Goal: Task Accomplishment & Management: Manage account settings

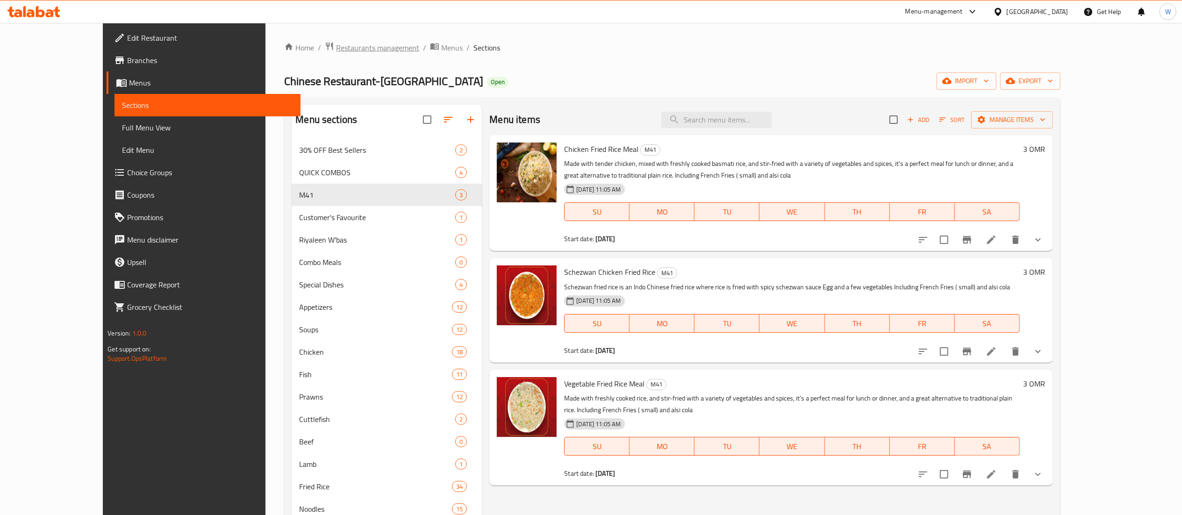
click at [336, 46] on span "Restaurants management" at bounding box center [377, 47] width 83 height 11
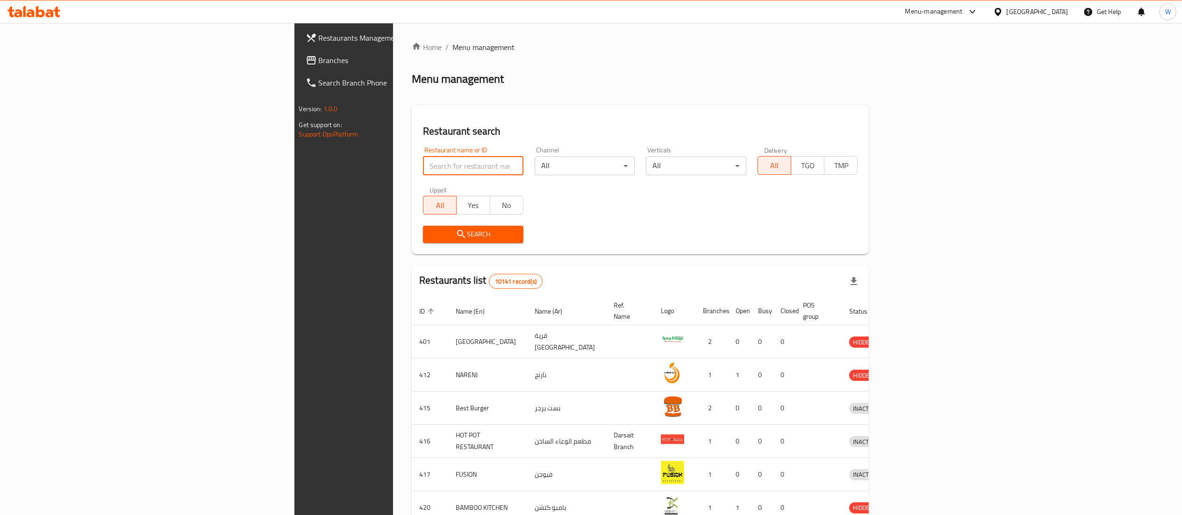
click at [423, 165] on input "search" at bounding box center [473, 166] width 100 height 19
paste input "643907"
type input "643907"
click at [430, 231] on span "Search" at bounding box center [473, 234] width 86 height 12
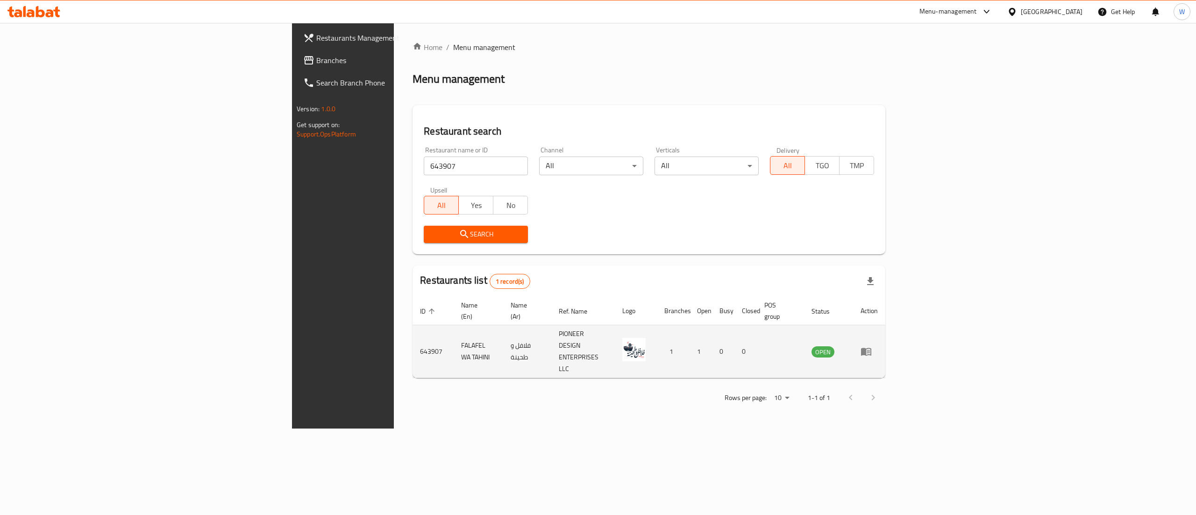
click at [885, 326] on td "enhanced table" at bounding box center [869, 351] width 32 height 53
click at [871, 348] on icon "enhanced table" at bounding box center [866, 352] width 10 height 8
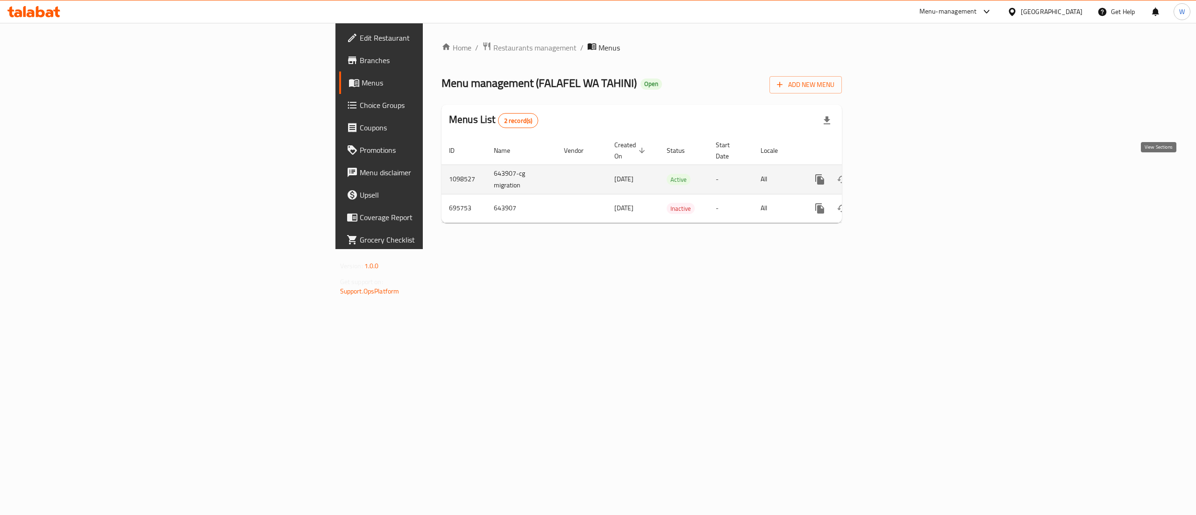
click at [893, 174] on icon "enhanced table" at bounding box center [887, 179] width 11 height 11
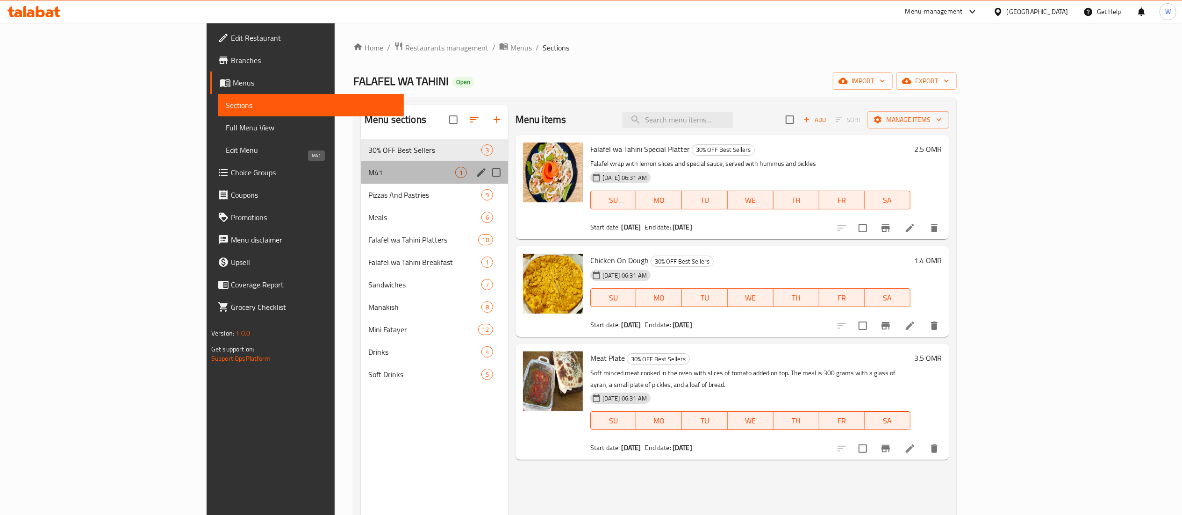
click at [373, 171] on span "M41" at bounding box center [411, 172] width 87 height 11
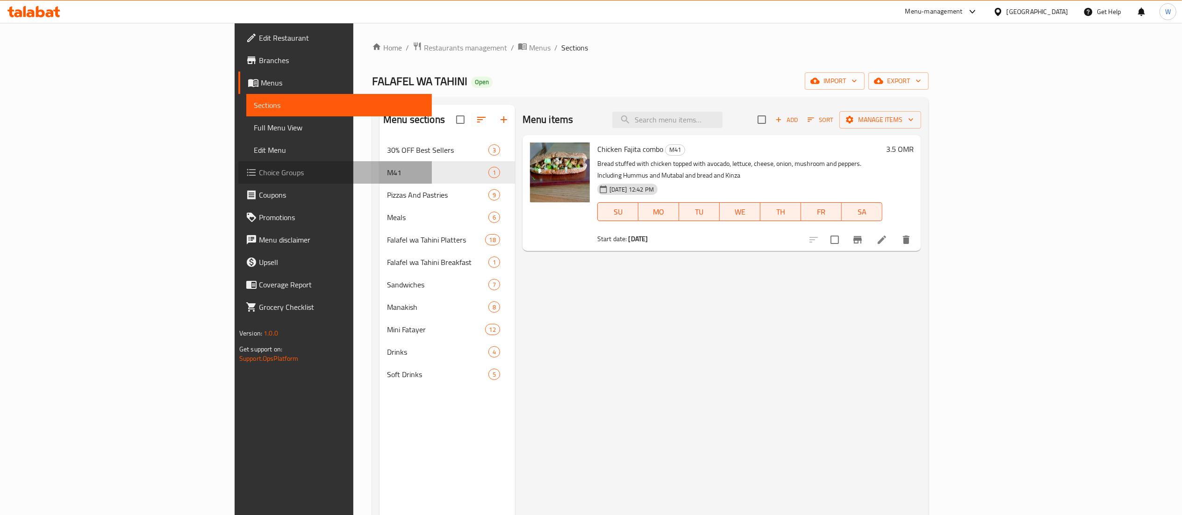
click at [259, 174] on span "Choice Groups" at bounding box center [341, 172] width 165 height 11
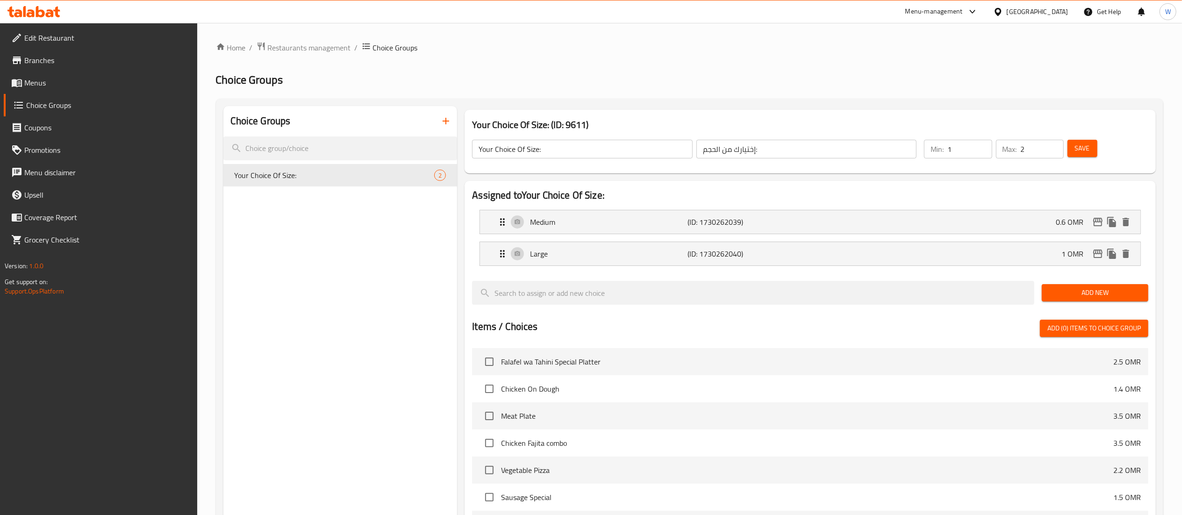
click at [379, 194] on div "Choice Groups Your Choice Of Size: 2" at bounding box center [340, 418] width 234 height 624
click at [441, 121] on icon "button" at bounding box center [445, 120] width 11 height 11
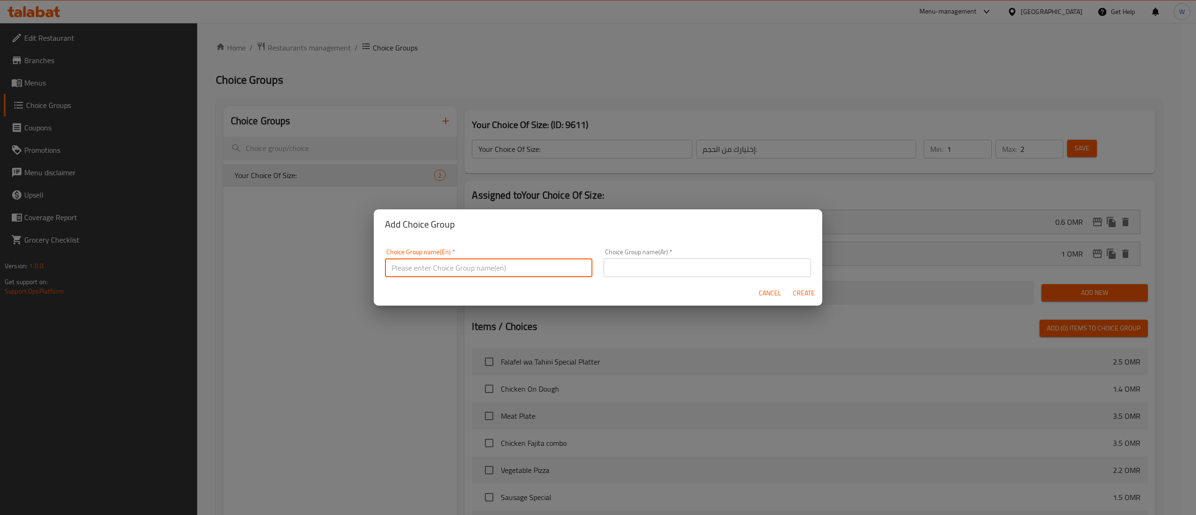
click at [506, 265] on input "text" at bounding box center [488, 267] width 207 height 19
type input "Your Choice of Drink:"
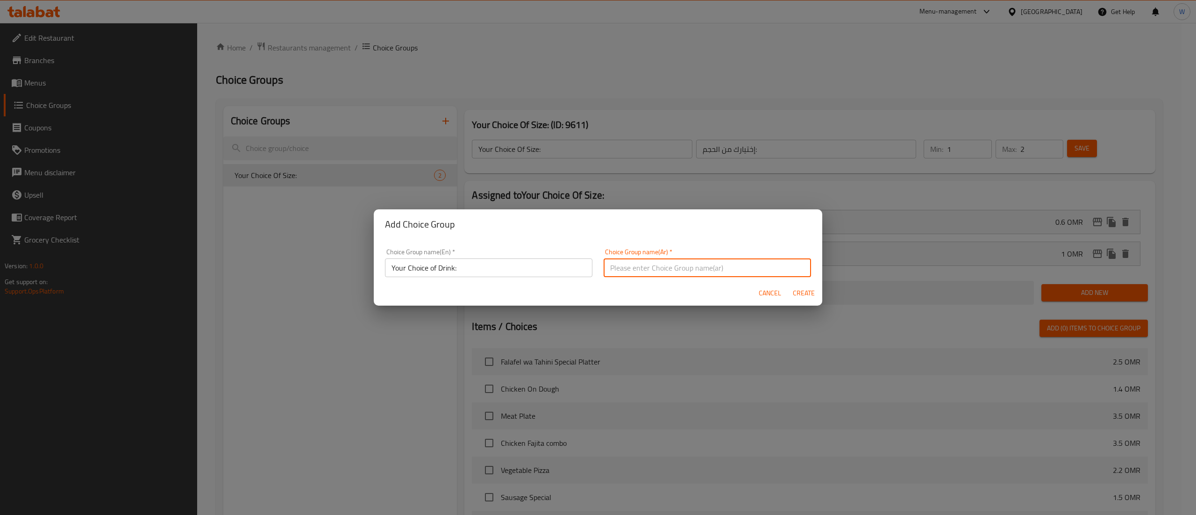
click at [694, 271] on input "text" at bounding box center [707, 267] width 207 height 19
type input "اختيارك لمشروبك:"
click at [804, 291] on span "Create" at bounding box center [803, 293] width 22 height 12
type input "Your Choice of Drink:"
type input "اختيارك لمشروبك:"
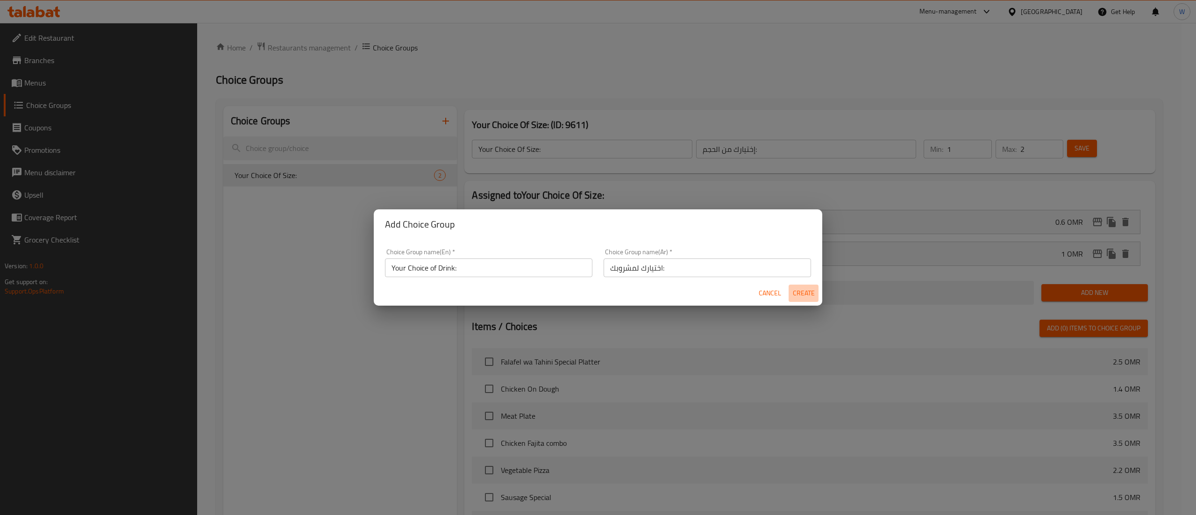
type input "0"
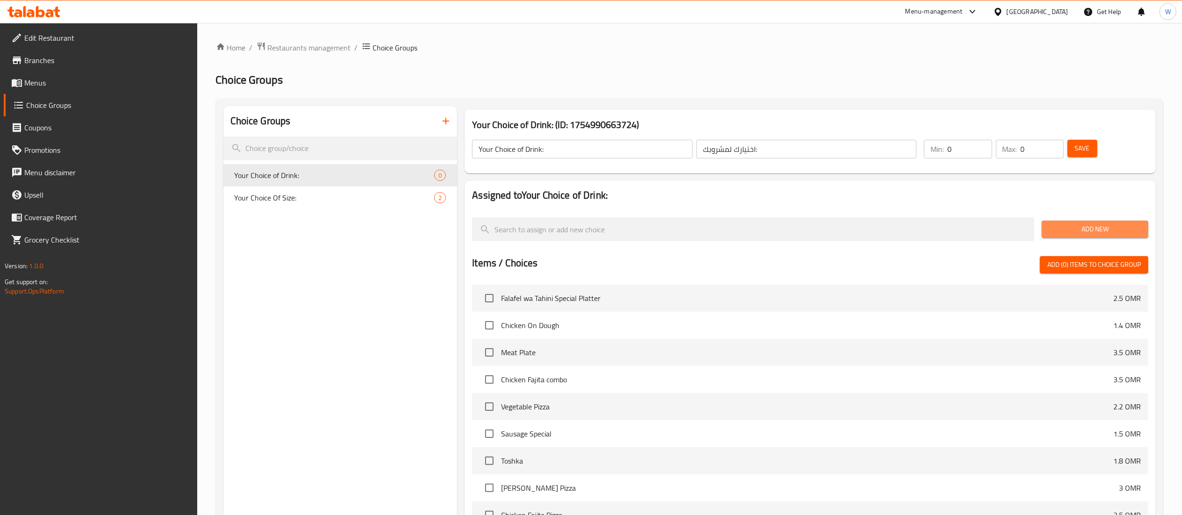
click at [1138, 231] on span "Add New" at bounding box center [1095, 229] width 92 height 12
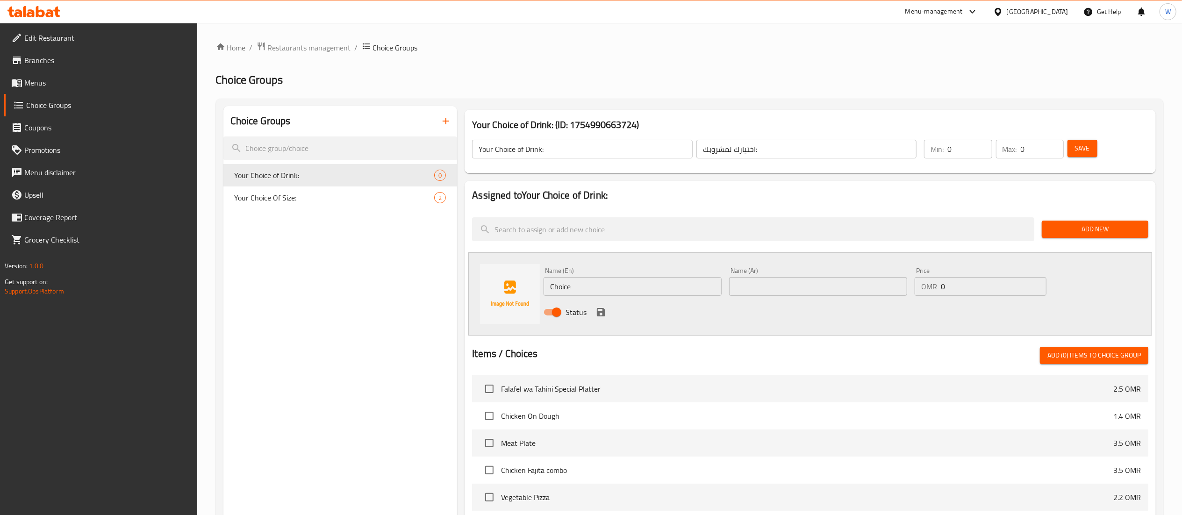
click at [612, 291] on input "Choice" at bounding box center [632, 286] width 178 height 19
paste input "kinza Cola"
type input "kinza Cola"
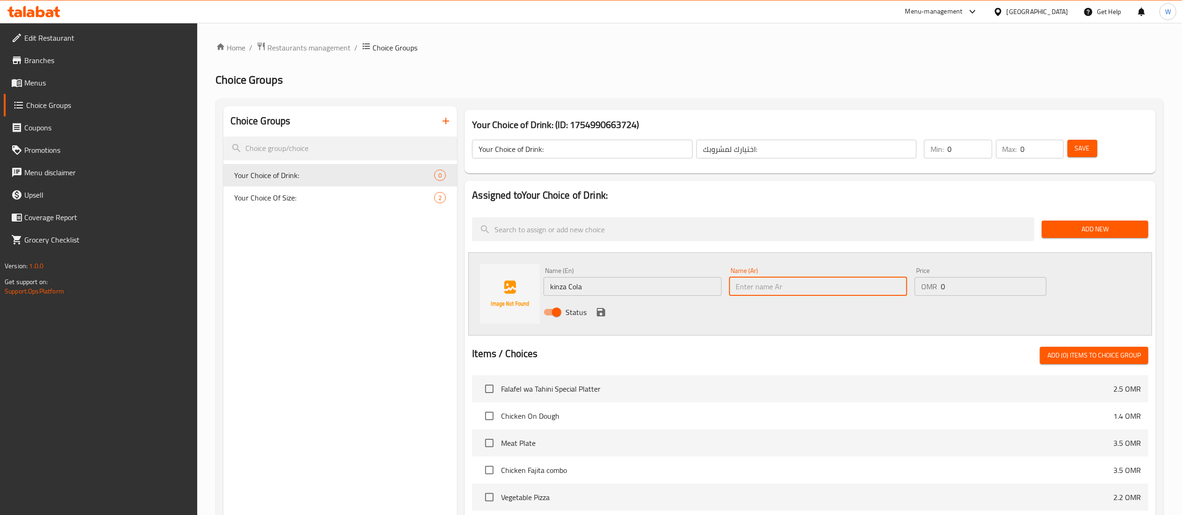
click at [757, 287] on input "text" at bounding box center [818, 286] width 178 height 19
type input "[PERSON_NAME]"
click at [601, 311] on icon "save" at bounding box center [601, 312] width 8 height 8
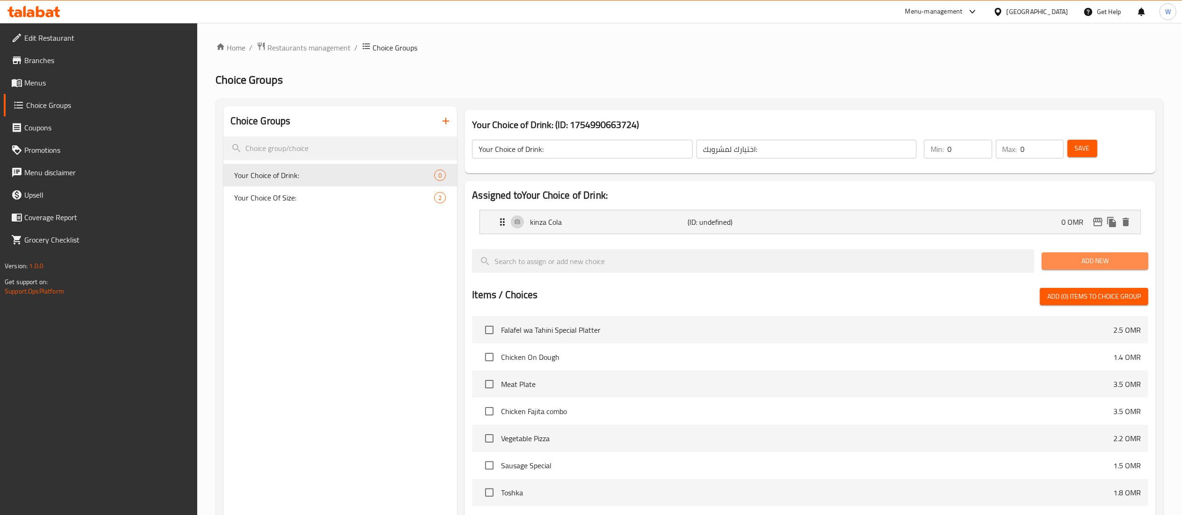
click at [1064, 256] on span "Add New" at bounding box center [1095, 261] width 92 height 12
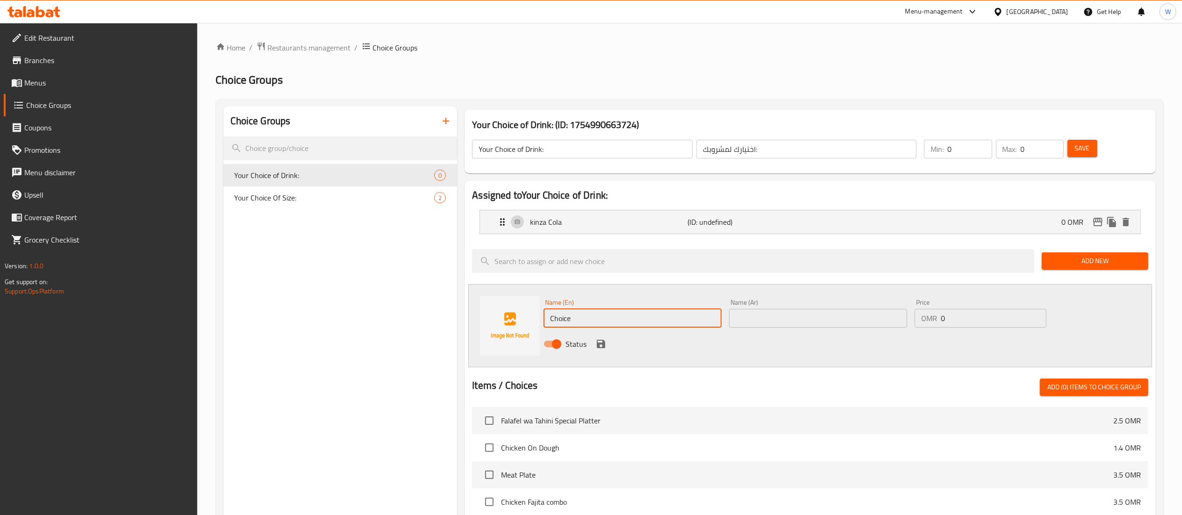
click at [627, 319] on input "Choice" at bounding box center [632, 318] width 178 height 19
paste input ", [PERSON_NAME],"
click at [627, 319] on input ", [PERSON_NAME]," at bounding box center [632, 318] width 178 height 19
click at [627, 319] on input "[PERSON_NAME]," at bounding box center [632, 318] width 178 height 19
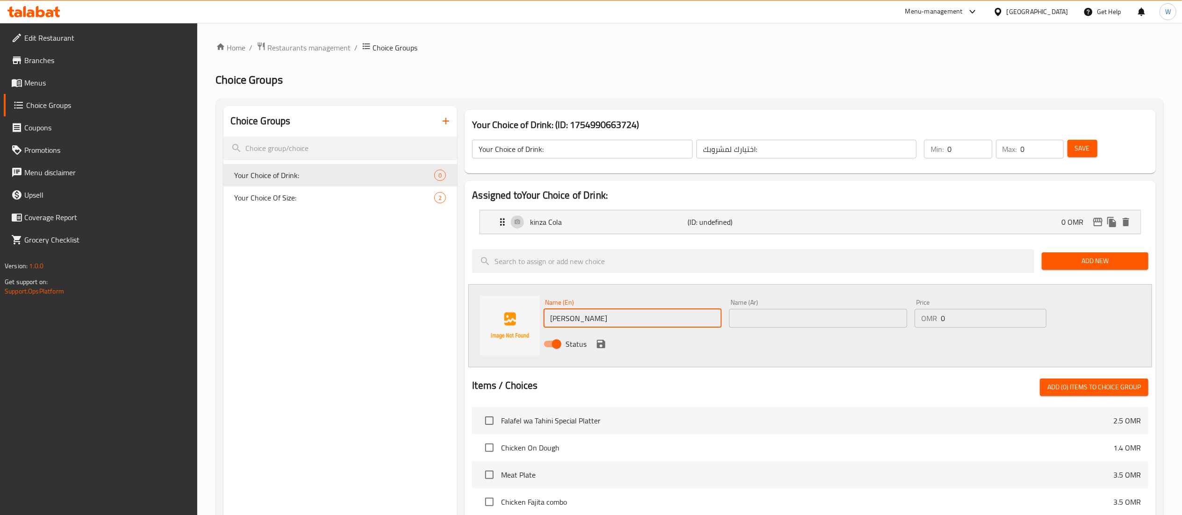
type input "[PERSON_NAME]"
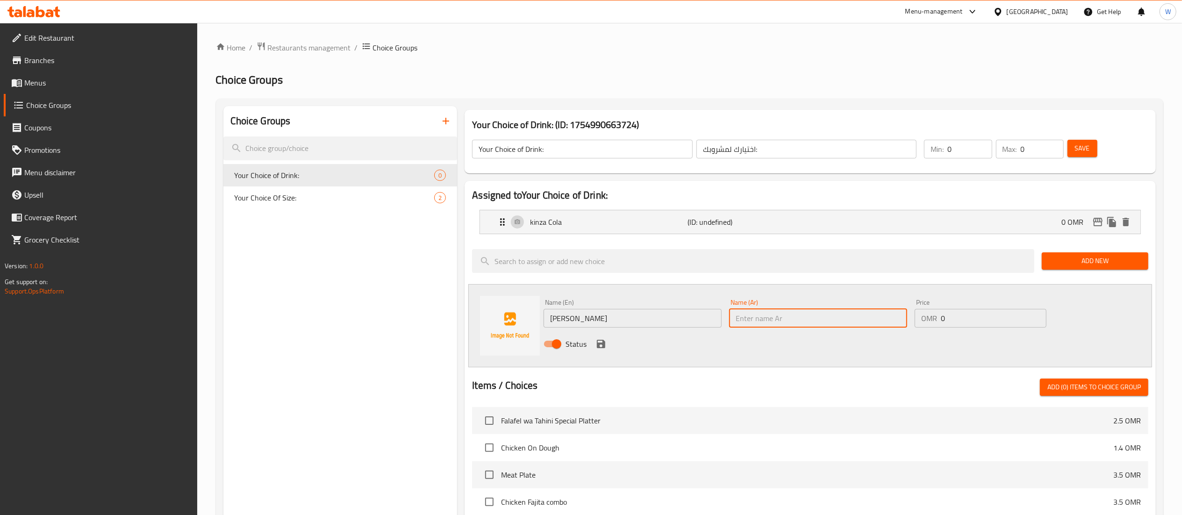
click at [754, 310] on input "text" at bounding box center [818, 318] width 178 height 19
type input ";"
type input "كينزا ليمون"
click at [599, 344] on icon "save" at bounding box center [601, 344] width 8 height 8
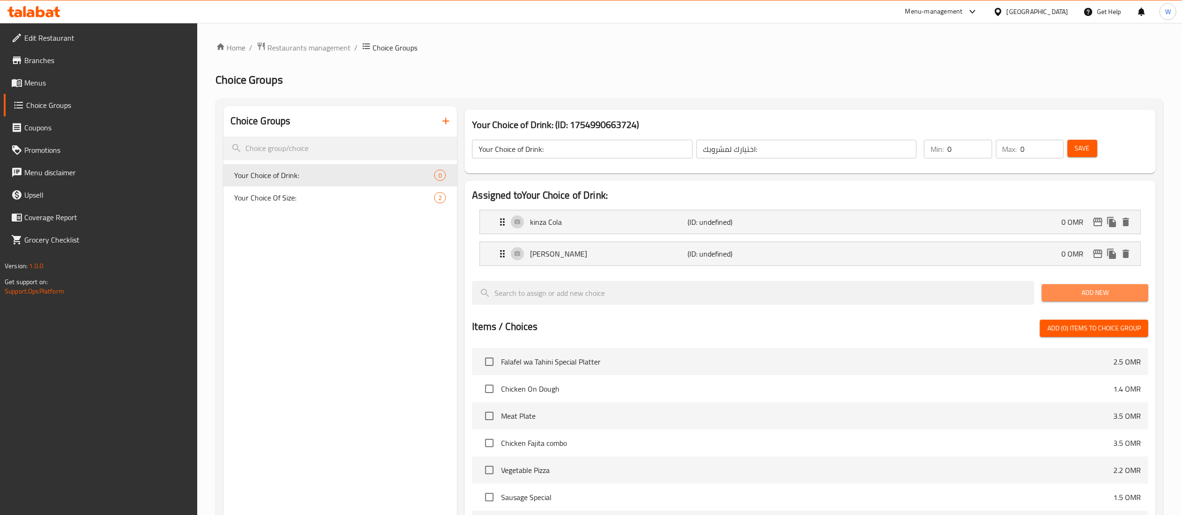
click at [1056, 294] on span "Add New" at bounding box center [1095, 293] width 92 height 12
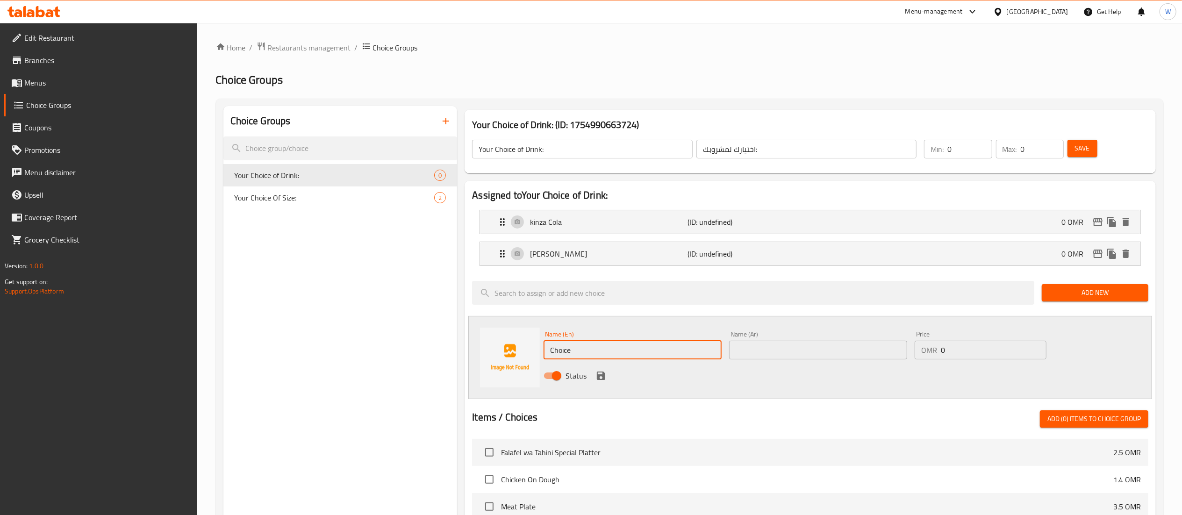
click at [666, 346] on input "Choice" at bounding box center [632, 350] width 178 height 19
paste input "Kinza Orange,"
type input "Kinza Orange,"
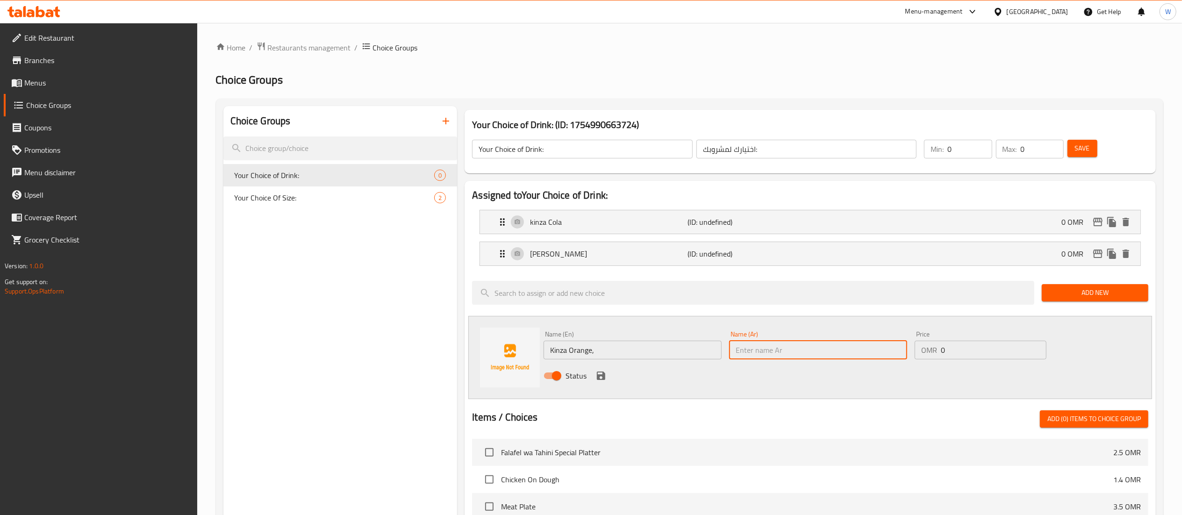
click at [742, 347] on input "text" at bounding box center [818, 350] width 178 height 19
type input ";"
type input "كينزا برتقال"
click at [649, 358] on input "Kinza Orange," at bounding box center [632, 350] width 178 height 19
type input "Kinza Orange"
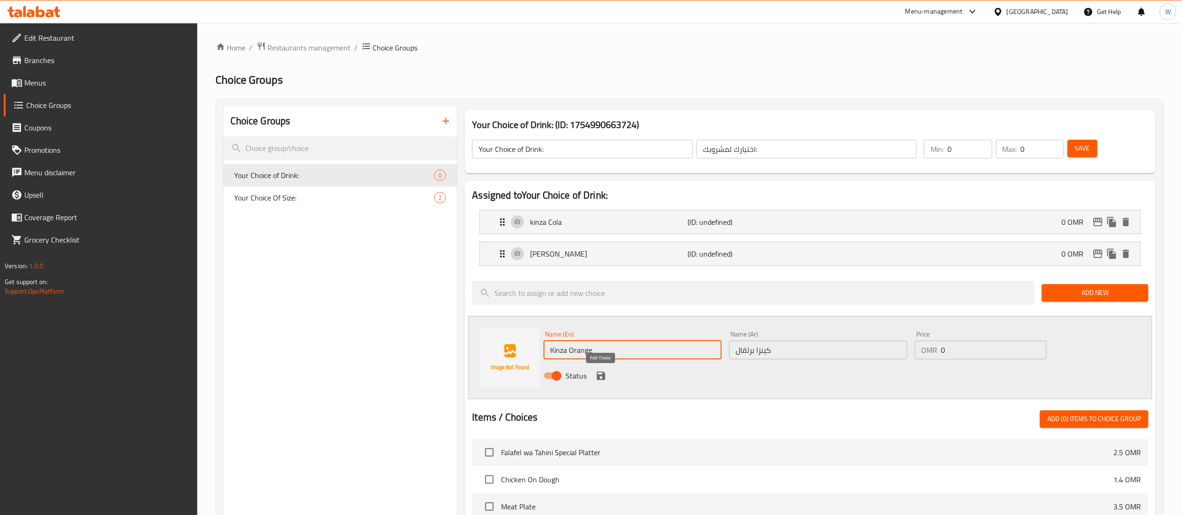
click at [604, 376] on icon "save" at bounding box center [601, 375] width 8 height 8
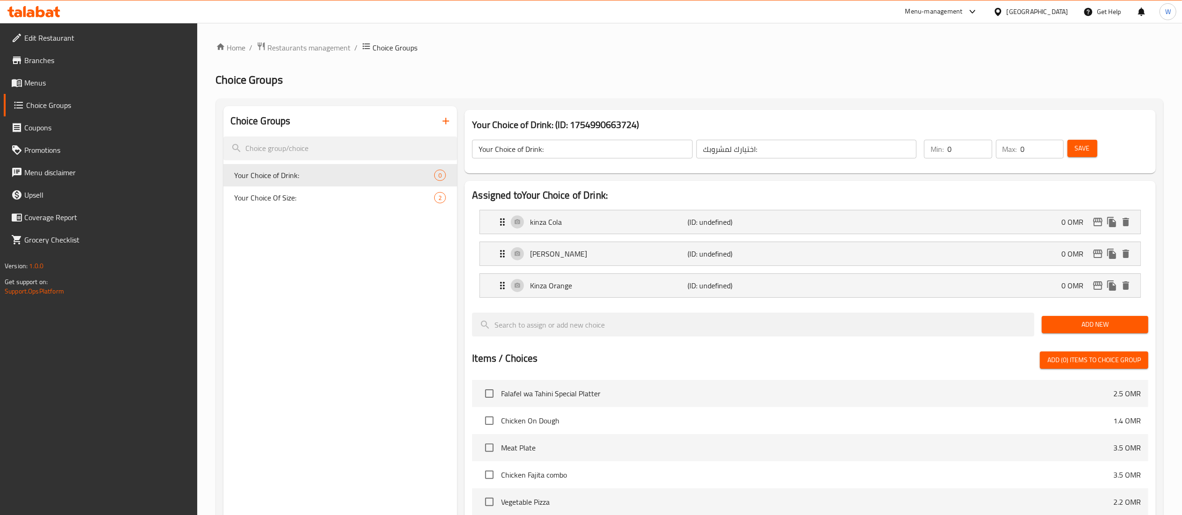
click at [1050, 323] on span "Add New" at bounding box center [1095, 325] width 92 height 12
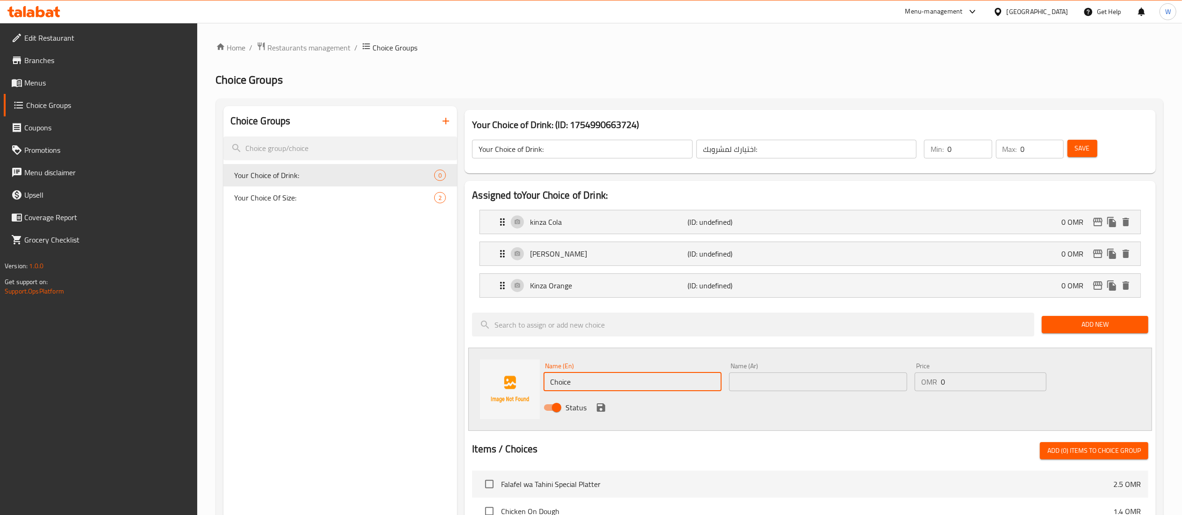
click at [623, 380] on input "Choice" at bounding box center [632, 381] width 178 height 19
paste input "Kinza Cola Diet"
type input "Kinza Cola Diet"
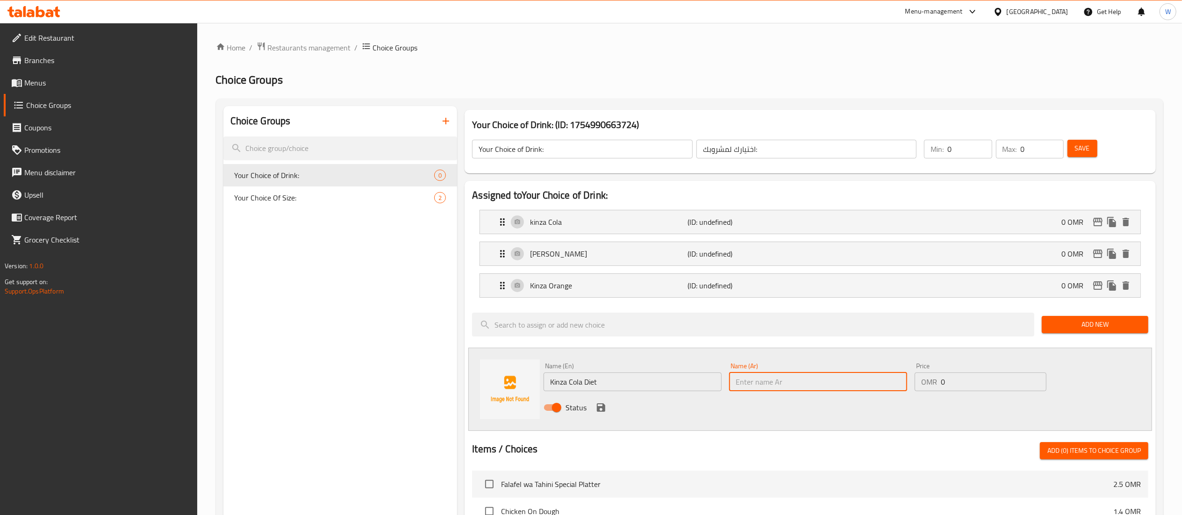
click at [779, 385] on input "text" at bounding box center [818, 381] width 178 height 19
type input "[PERSON_NAME]"
click at [597, 406] on icon "save" at bounding box center [600, 407] width 11 height 11
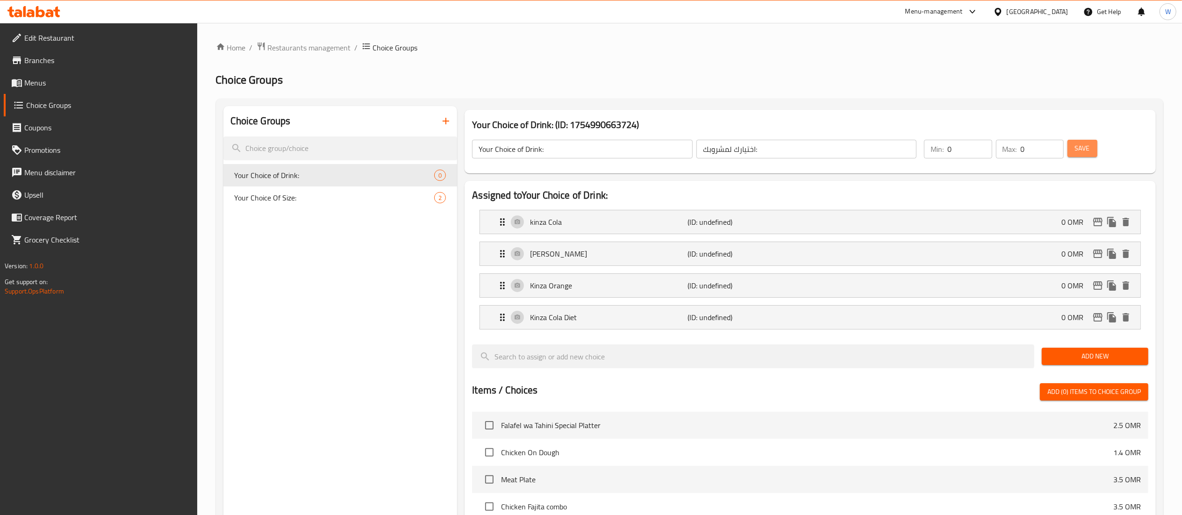
click at [1085, 153] on span "Save" at bounding box center [1082, 149] width 15 height 12
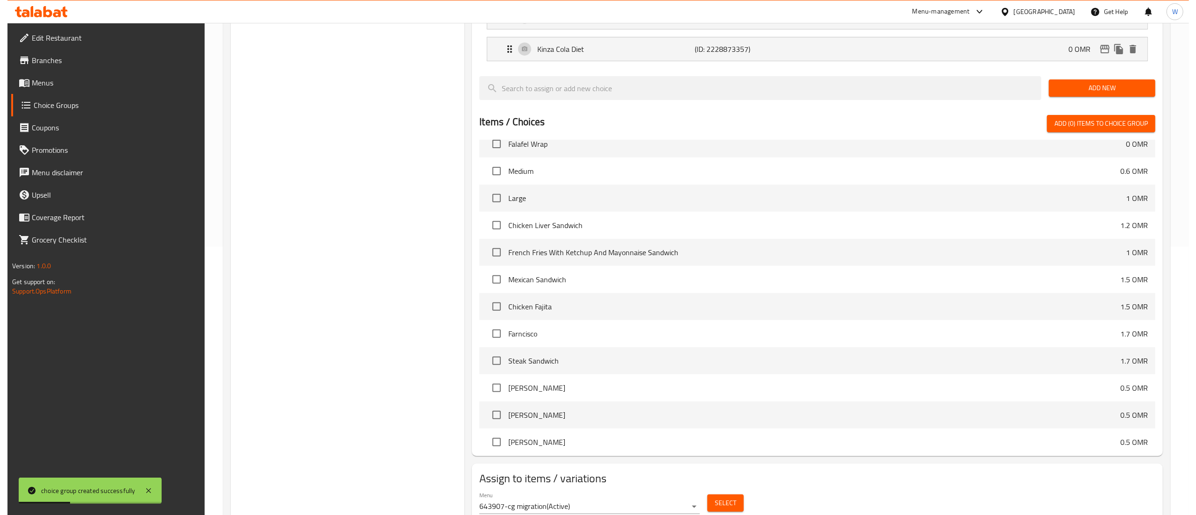
scroll to position [306, 0]
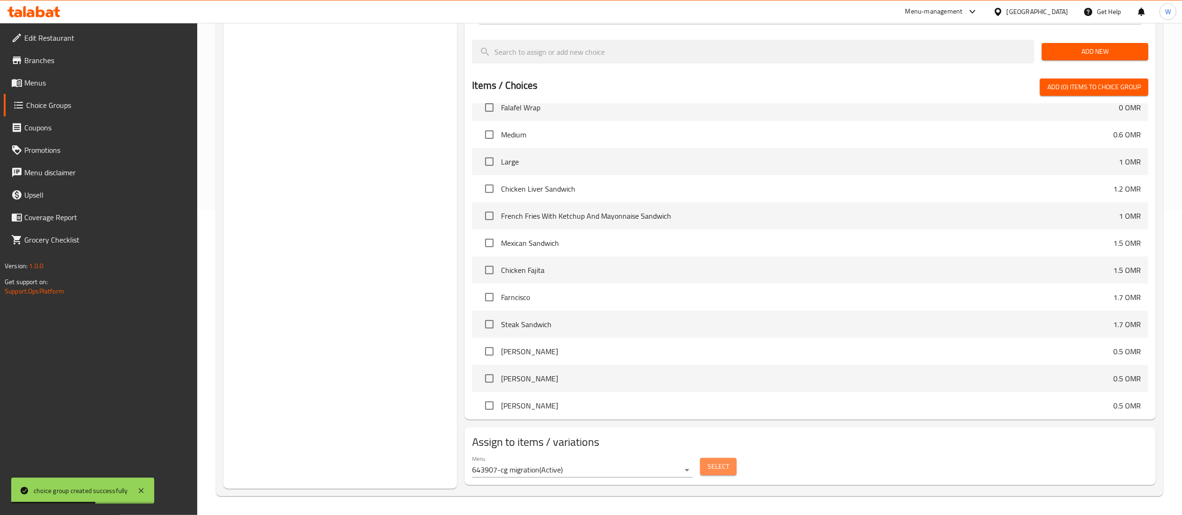
click at [706, 473] on button "Select" at bounding box center [718, 466] width 36 height 17
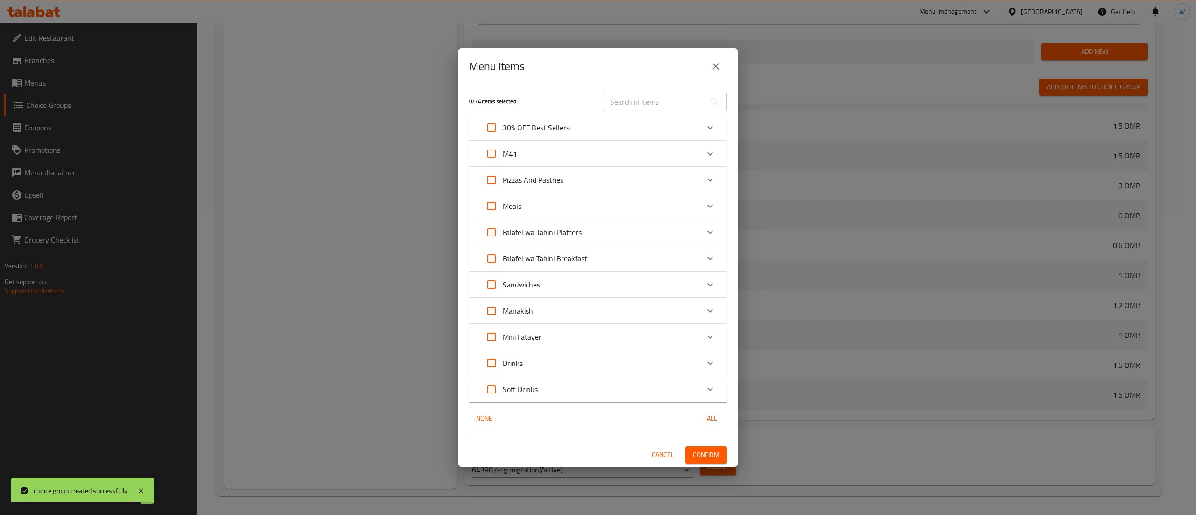
click at [548, 157] on div "M41" at bounding box center [589, 154] width 219 height 22
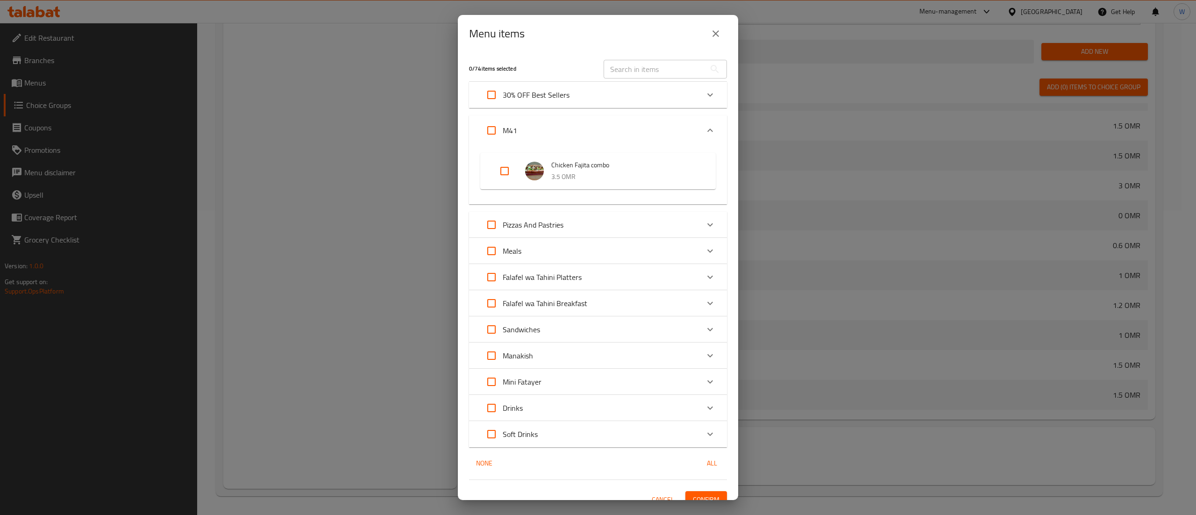
click at [503, 166] on input "Expand" at bounding box center [504, 171] width 22 height 22
checkbox input "true"
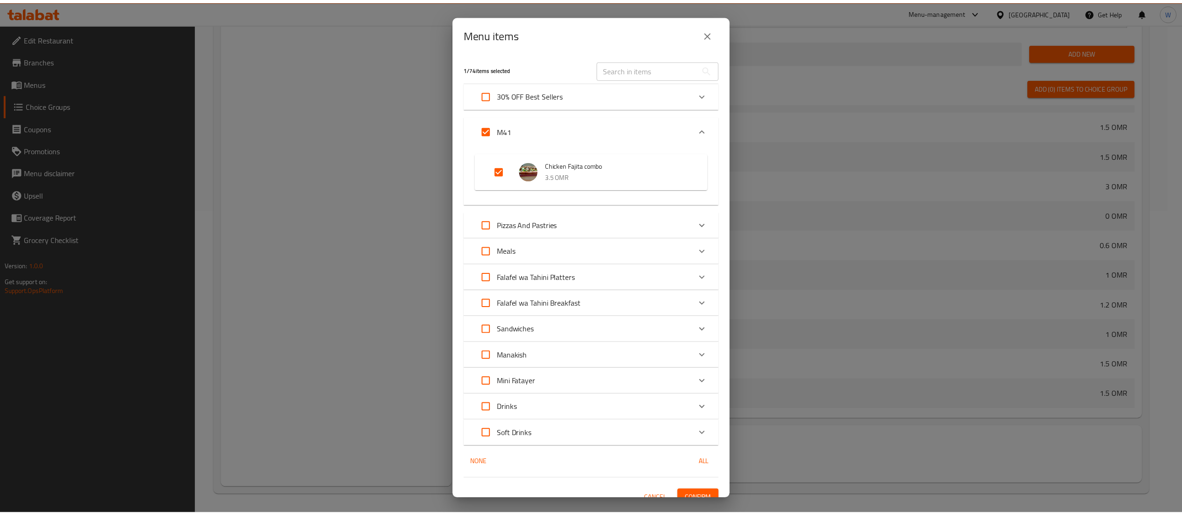
scroll to position [12, 0]
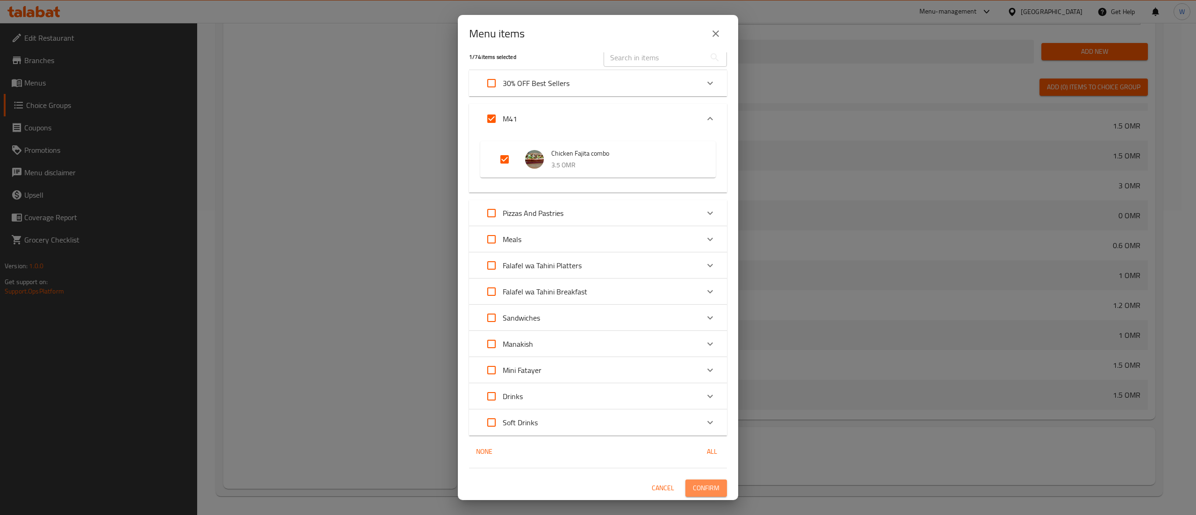
click at [693, 489] on span "Confirm" at bounding box center [706, 488] width 27 height 12
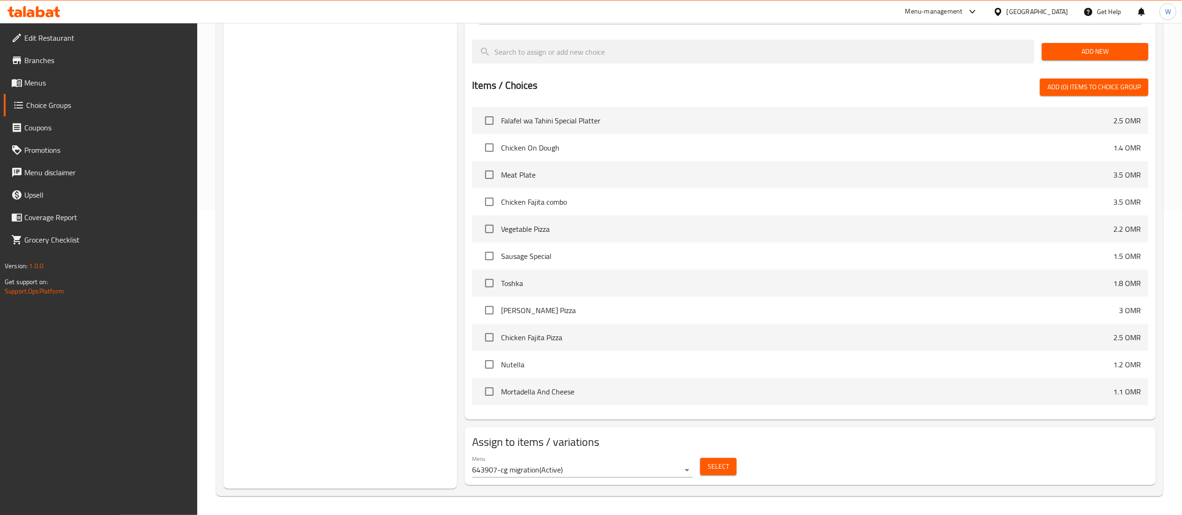
scroll to position [0, 0]
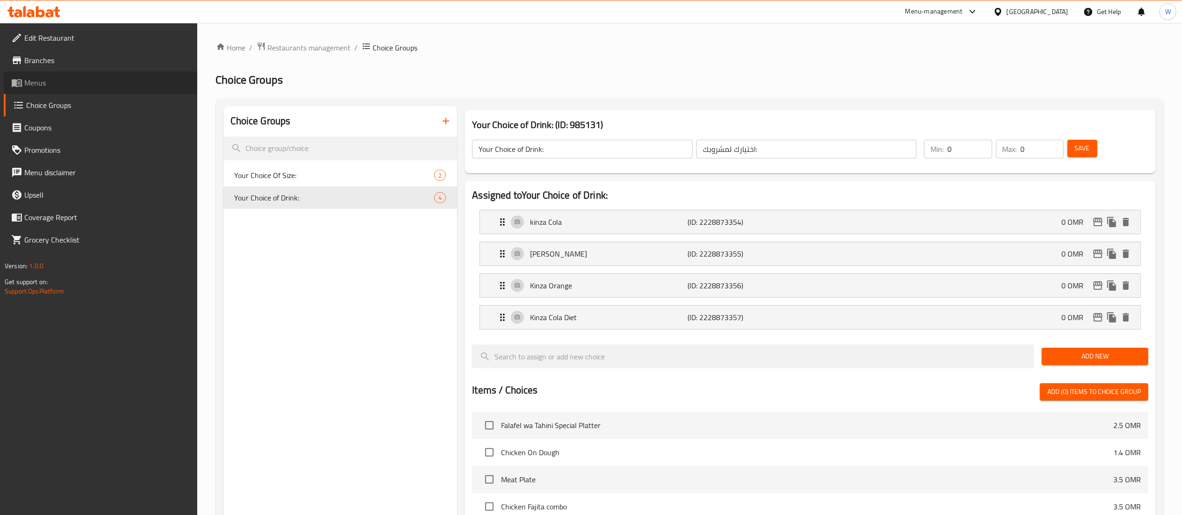
click at [139, 78] on span "Menus" at bounding box center [106, 82] width 165 height 11
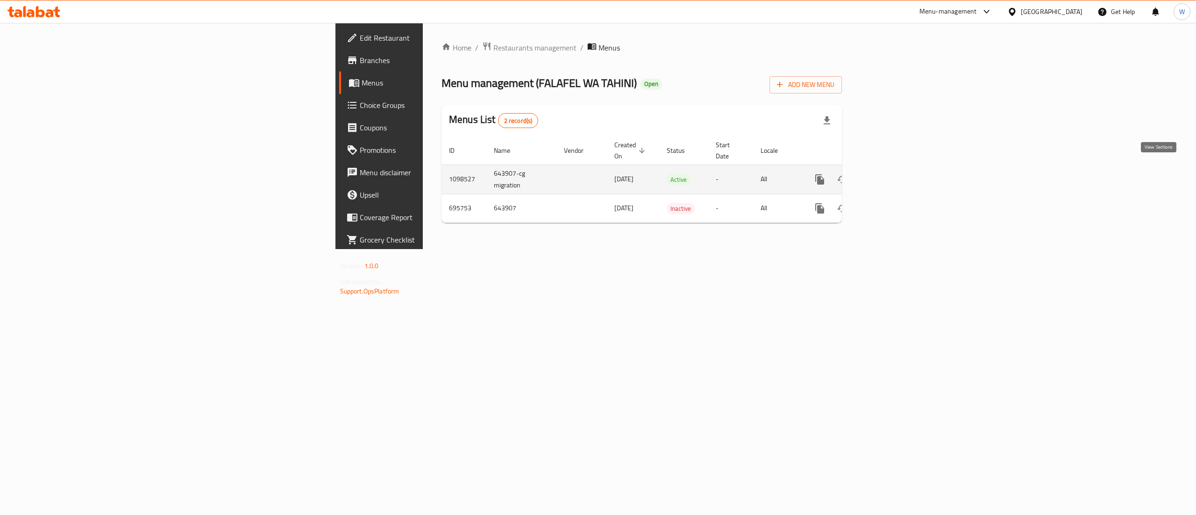
click at [898, 168] on link "enhanced table" at bounding box center [887, 179] width 22 height 22
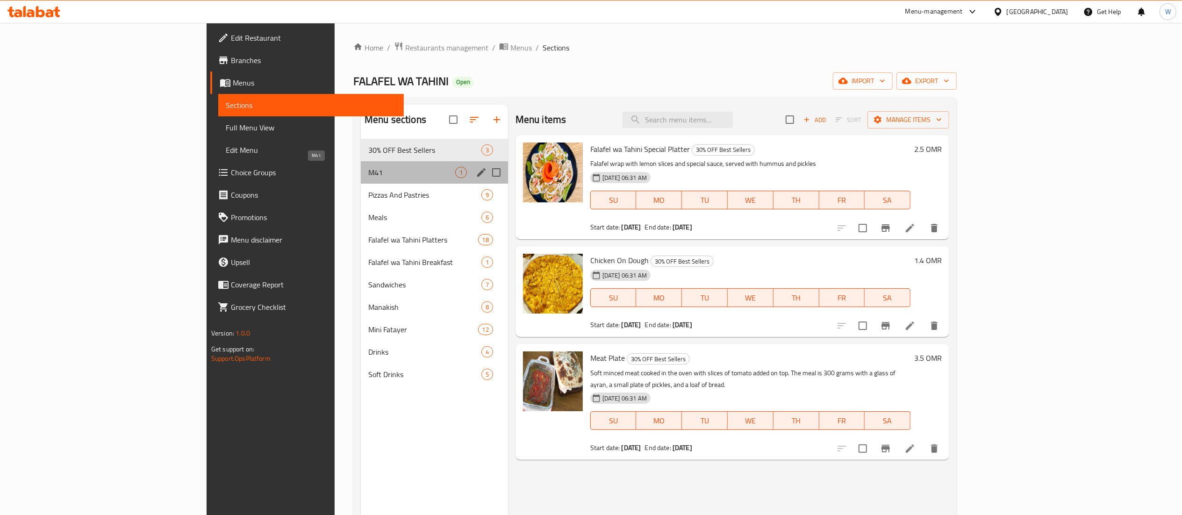
click at [391, 177] on span "M41" at bounding box center [411, 172] width 87 height 11
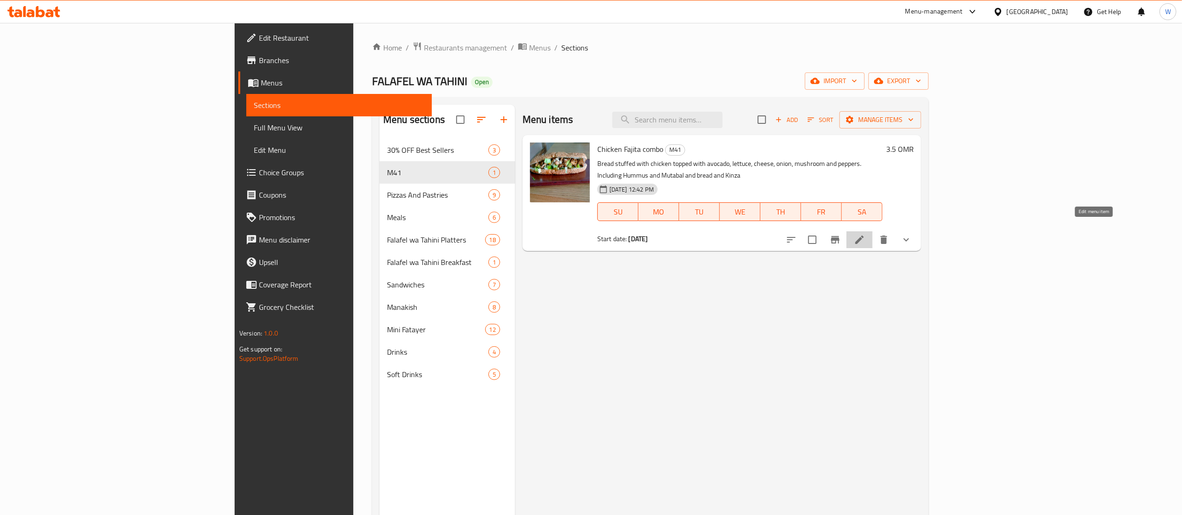
click at [865, 234] on icon at bounding box center [859, 239] width 11 height 11
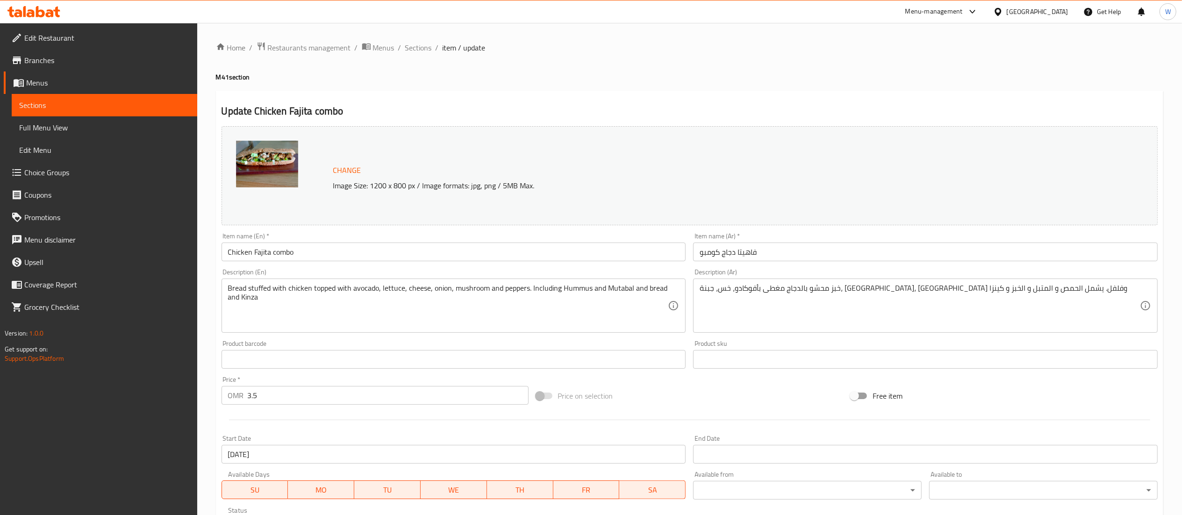
scroll to position [174, 0]
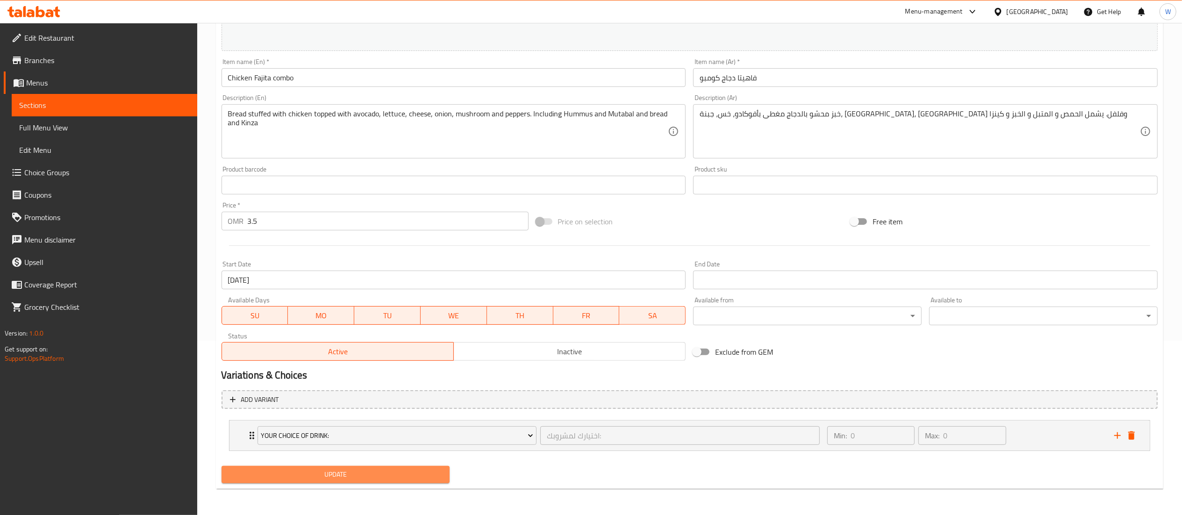
click at [356, 474] on span "Update" at bounding box center [336, 475] width 214 height 12
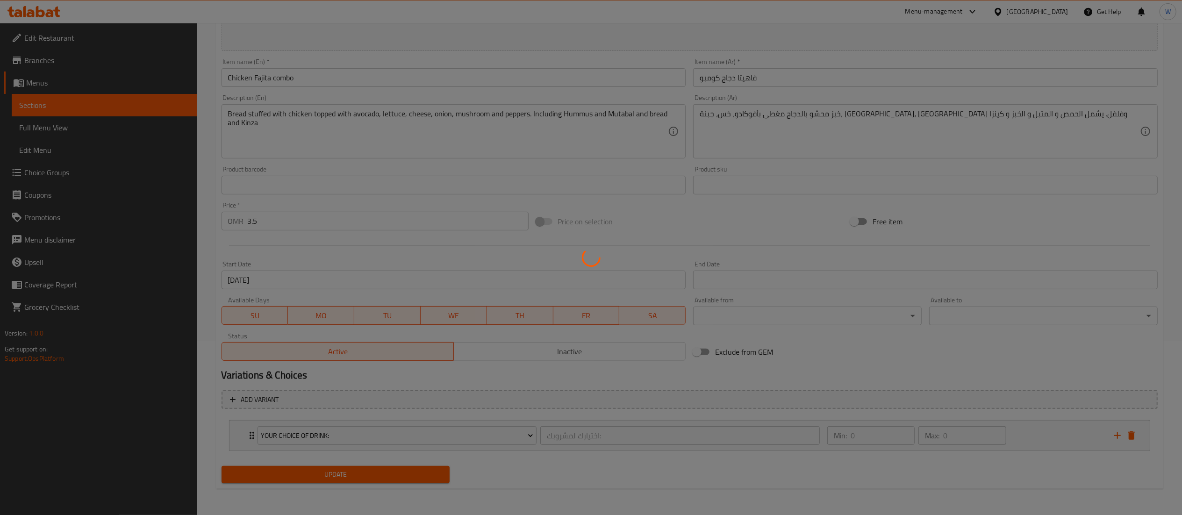
scroll to position [0, 0]
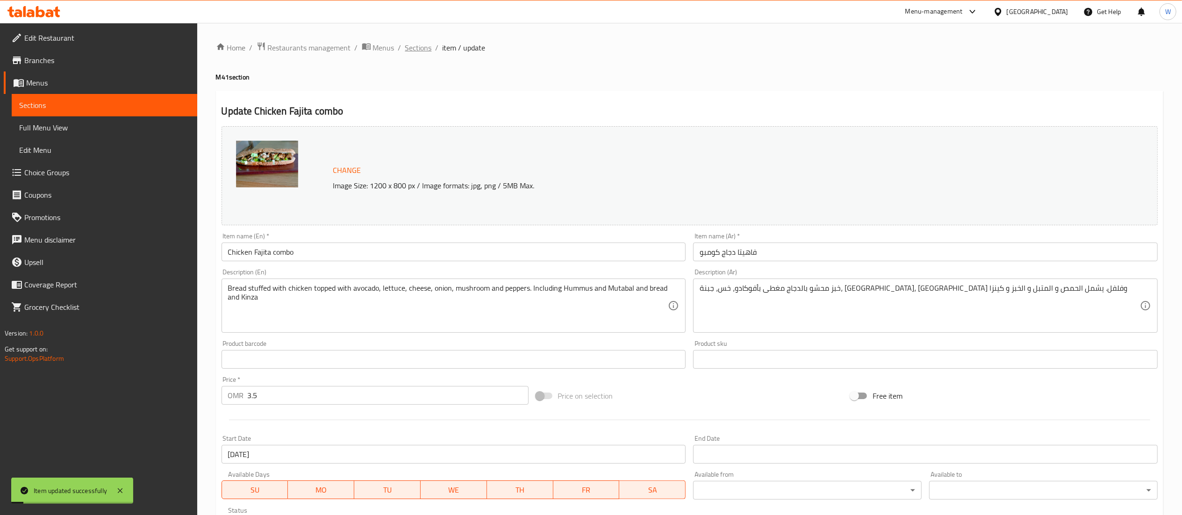
click at [412, 44] on span "Sections" at bounding box center [418, 47] width 27 height 11
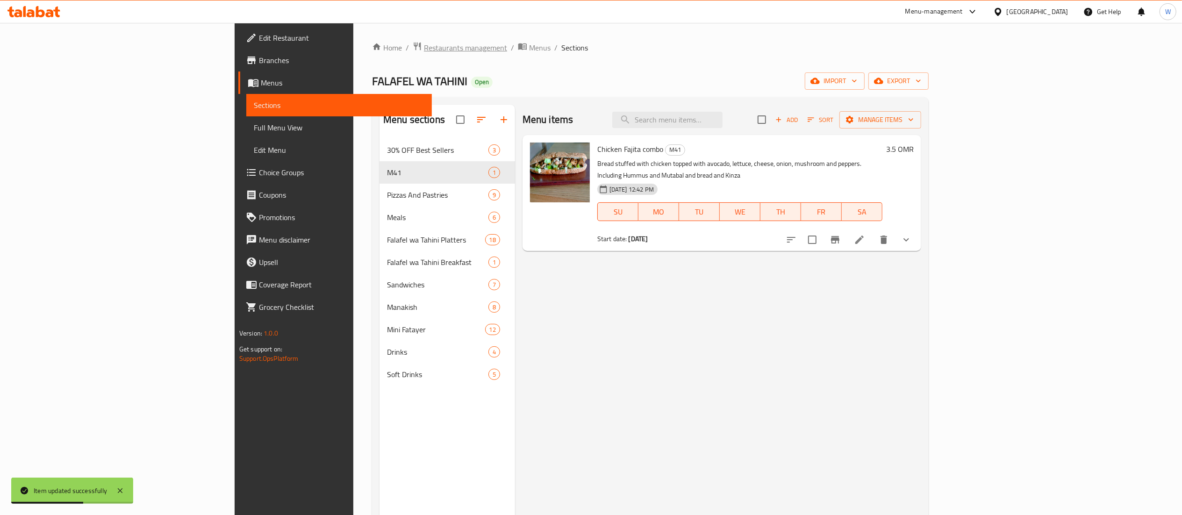
click at [424, 48] on span "Restaurants management" at bounding box center [465, 47] width 83 height 11
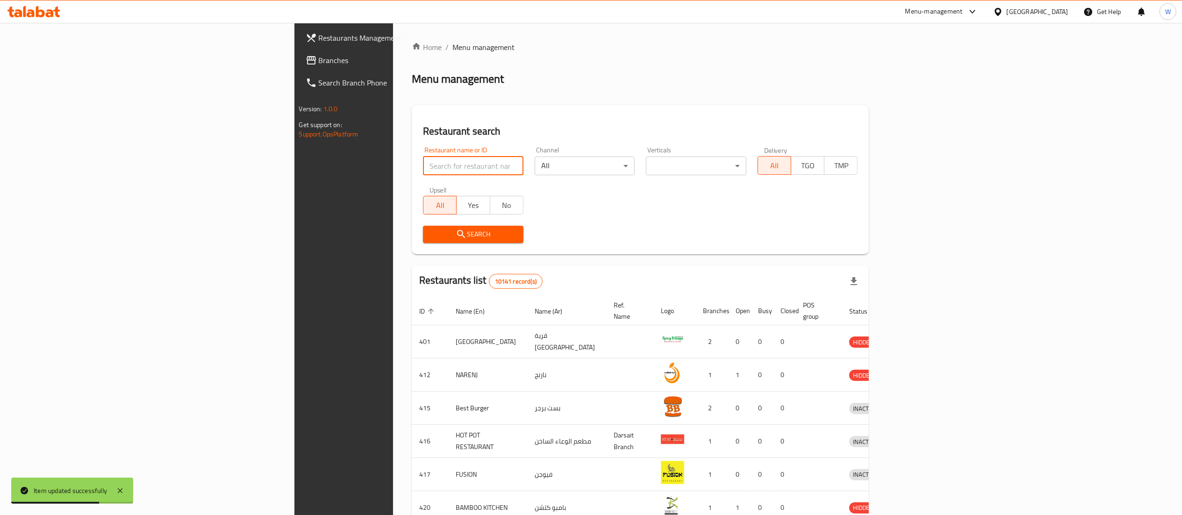
click at [423, 162] on input "search" at bounding box center [473, 166] width 100 height 19
paste input "11831"
type input "11831"
click at [430, 229] on span "Search" at bounding box center [473, 234] width 86 height 12
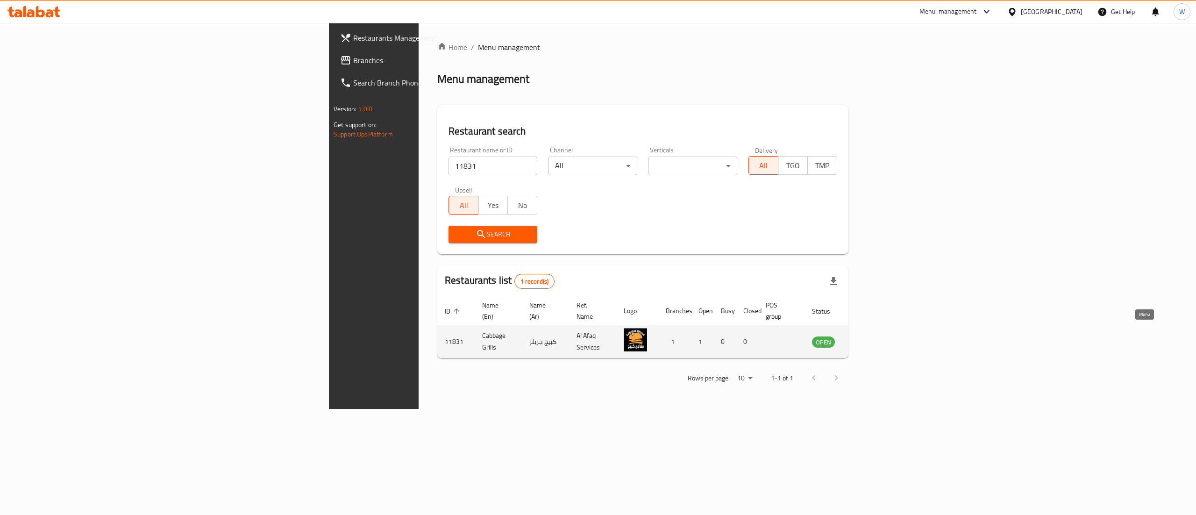
click at [872, 338] on icon "enhanced table" at bounding box center [867, 342] width 10 height 8
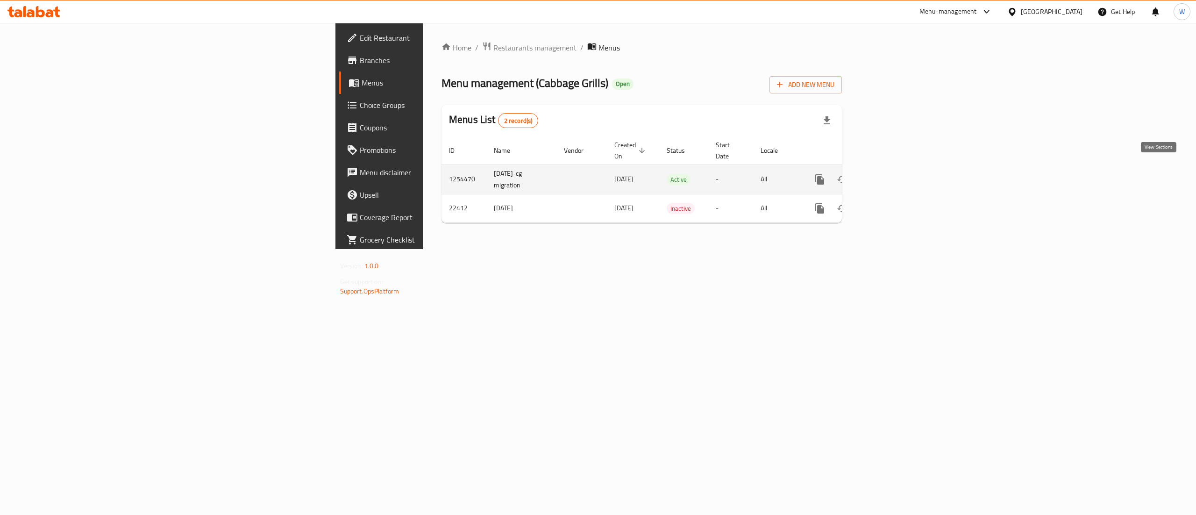
click at [891, 175] on icon "enhanced table" at bounding box center [887, 179] width 8 height 8
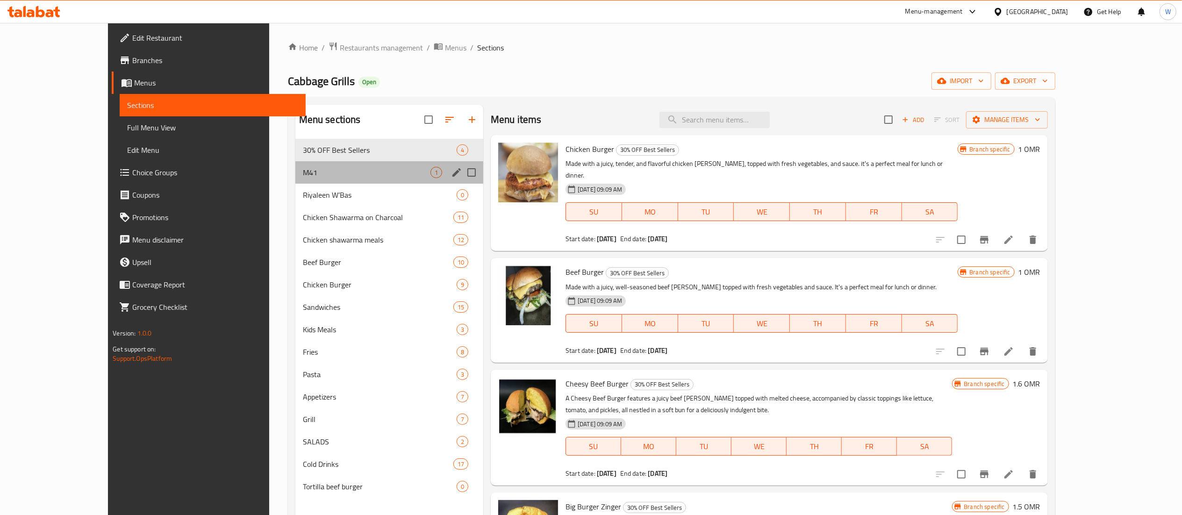
click at [344, 179] on div "M41 1" at bounding box center [389, 172] width 188 height 22
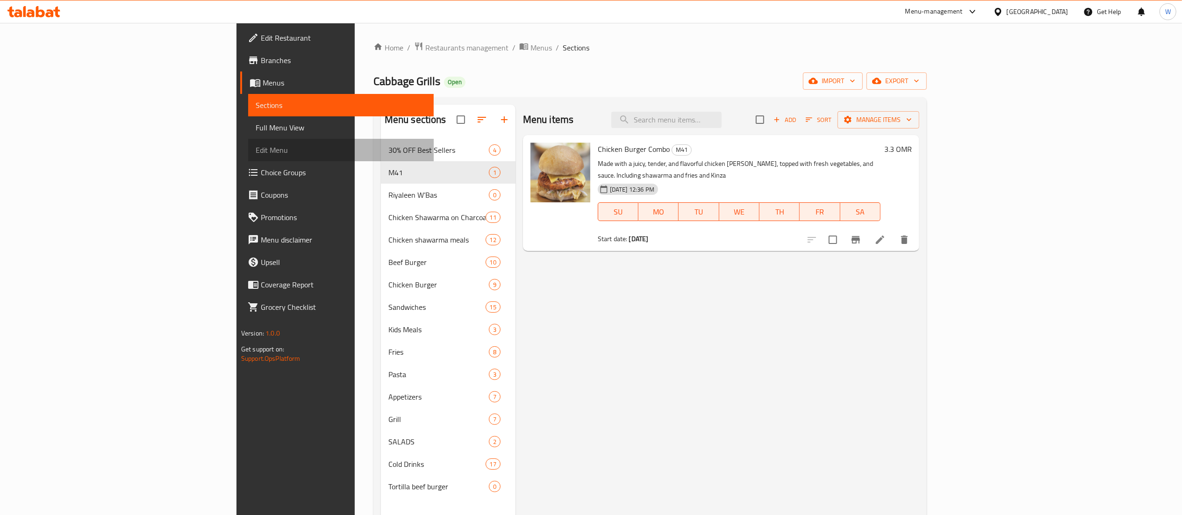
click at [248, 158] on link "Edit Menu" at bounding box center [340, 150] width 185 height 22
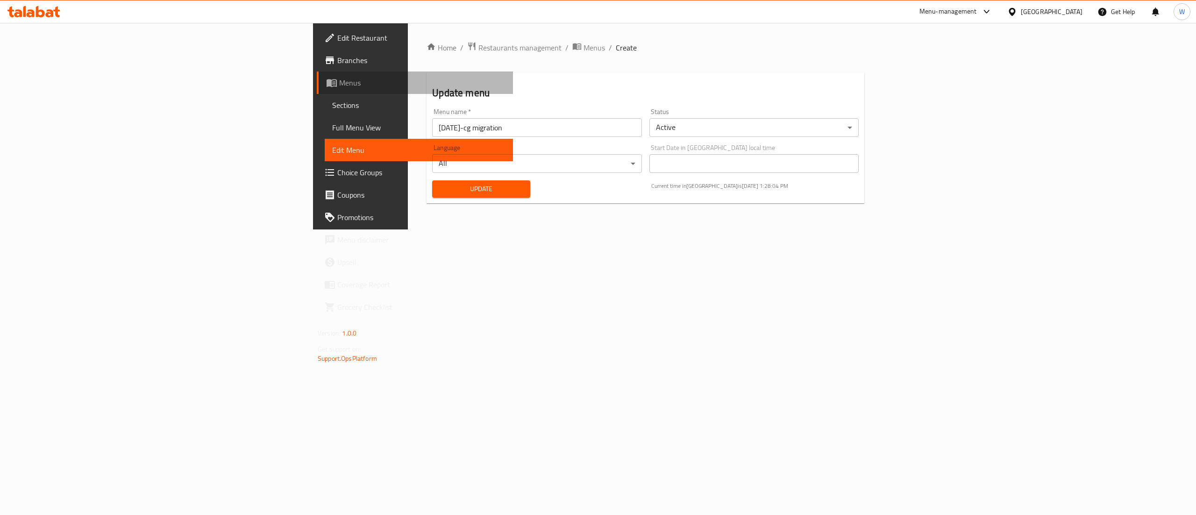
click at [332, 82] on icon at bounding box center [333, 83] width 3 height 4
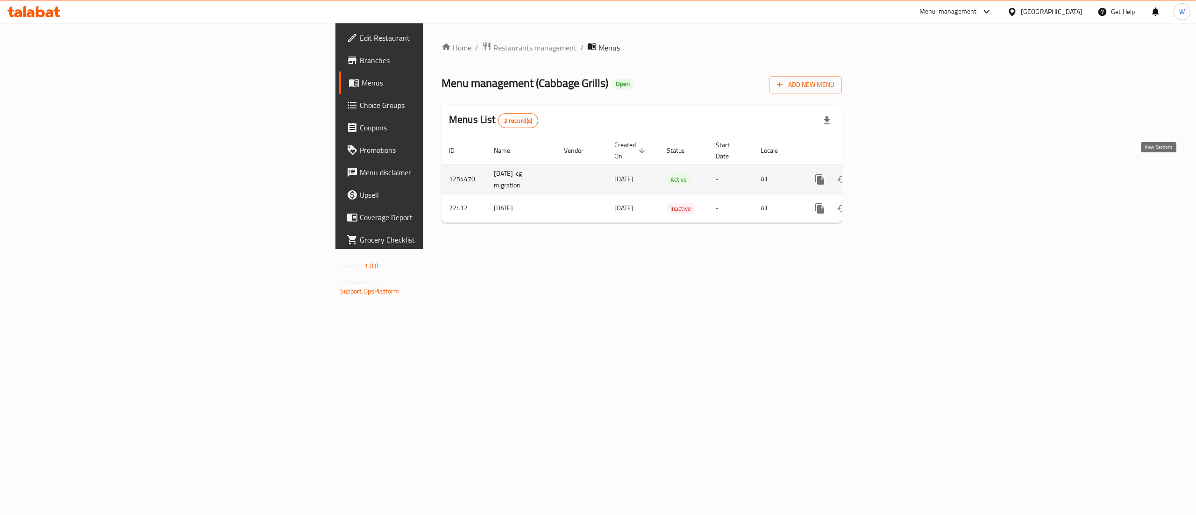
click at [893, 174] on icon "enhanced table" at bounding box center [887, 179] width 11 height 11
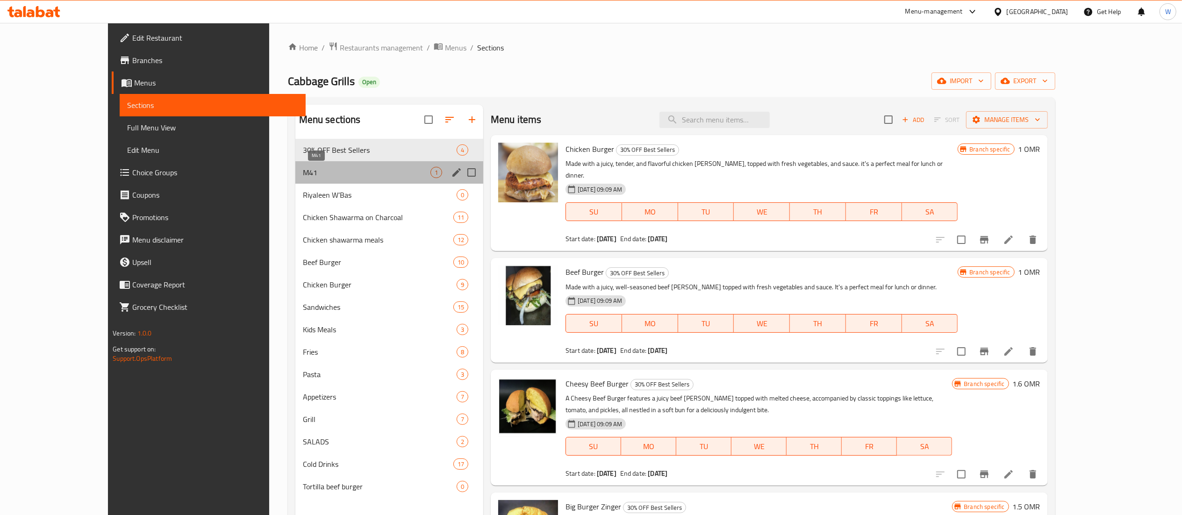
click at [388, 171] on span "M41" at bounding box center [367, 172] width 128 height 11
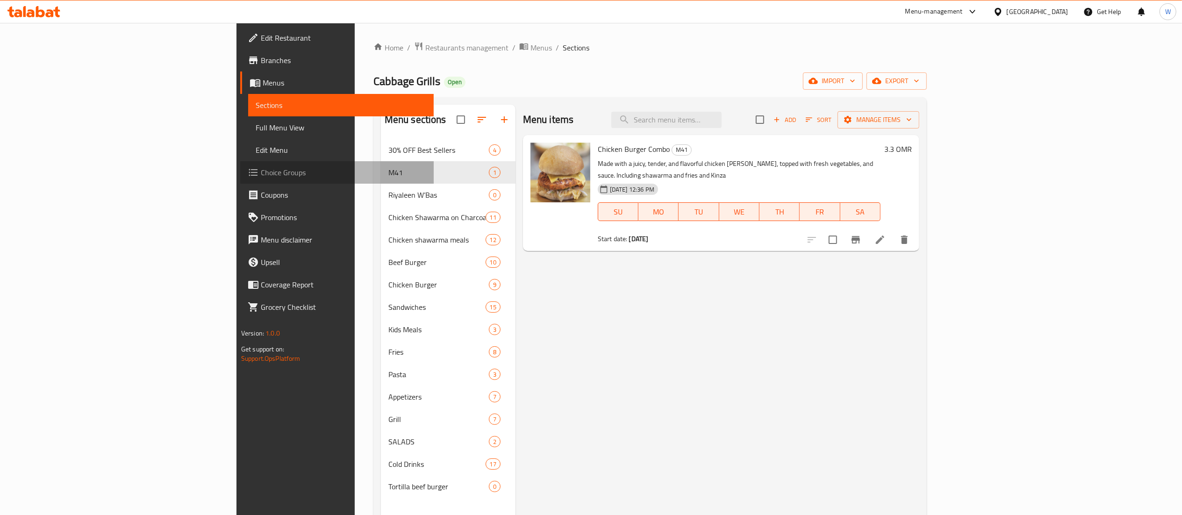
click at [261, 167] on span "Choice Groups" at bounding box center [343, 172] width 165 height 11
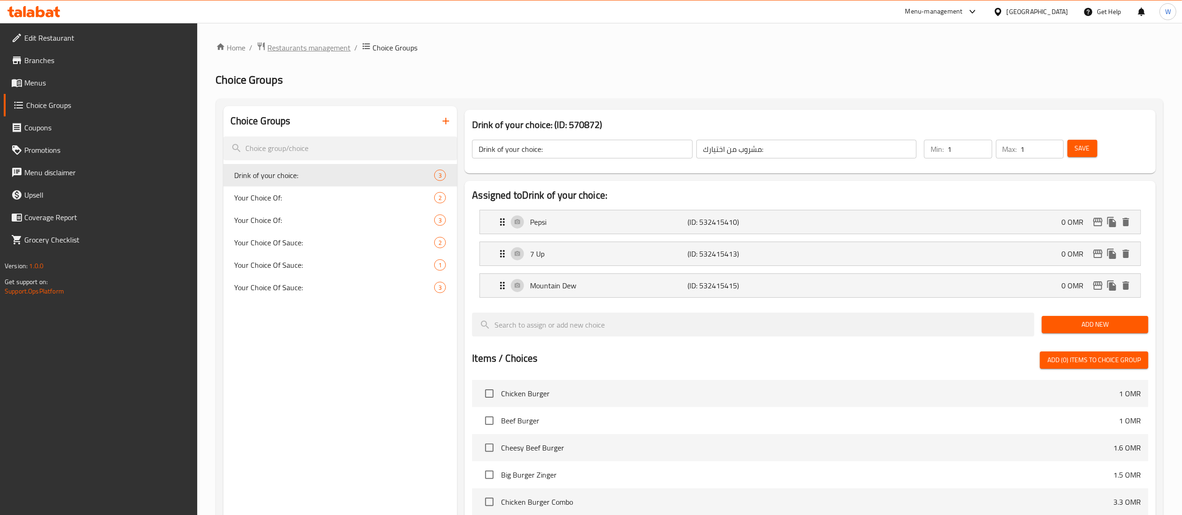
click at [344, 47] on span "Restaurants management" at bounding box center [309, 47] width 83 height 11
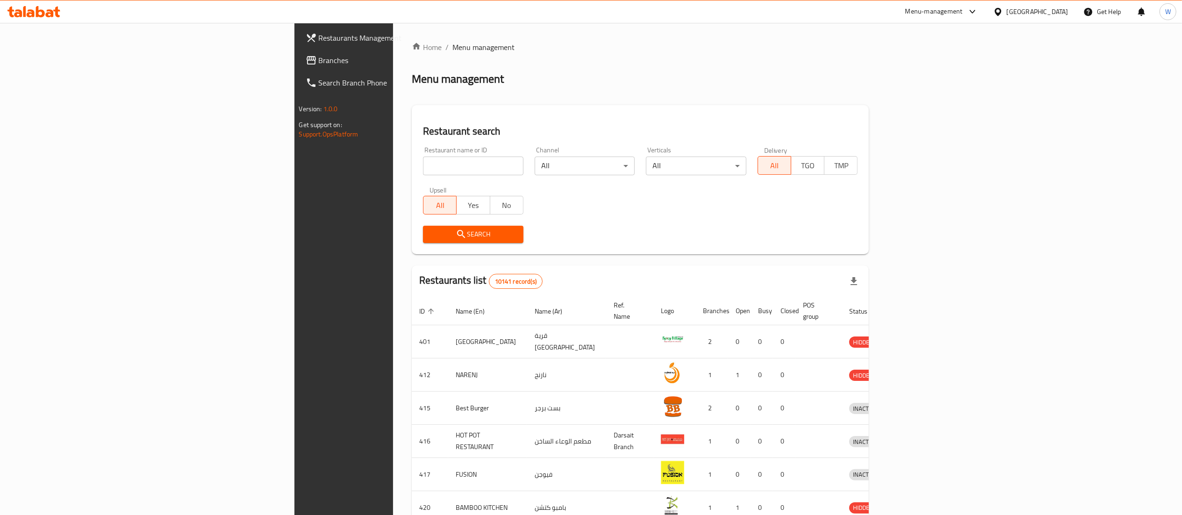
click at [423, 171] on input "search" at bounding box center [473, 166] width 100 height 19
paste input "11831"
type input "11831"
click at [423, 242] on button "Search" at bounding box center [473, 234] width 100 height 17
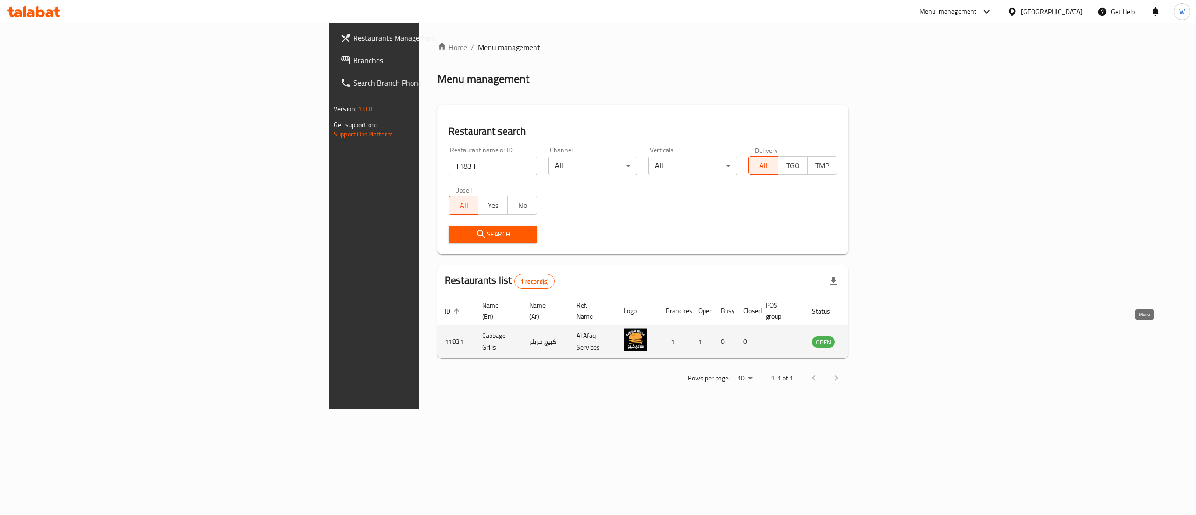
click at [878, 336] on link "enhanced table" at bounding box center [869, 341] width 17 height 11
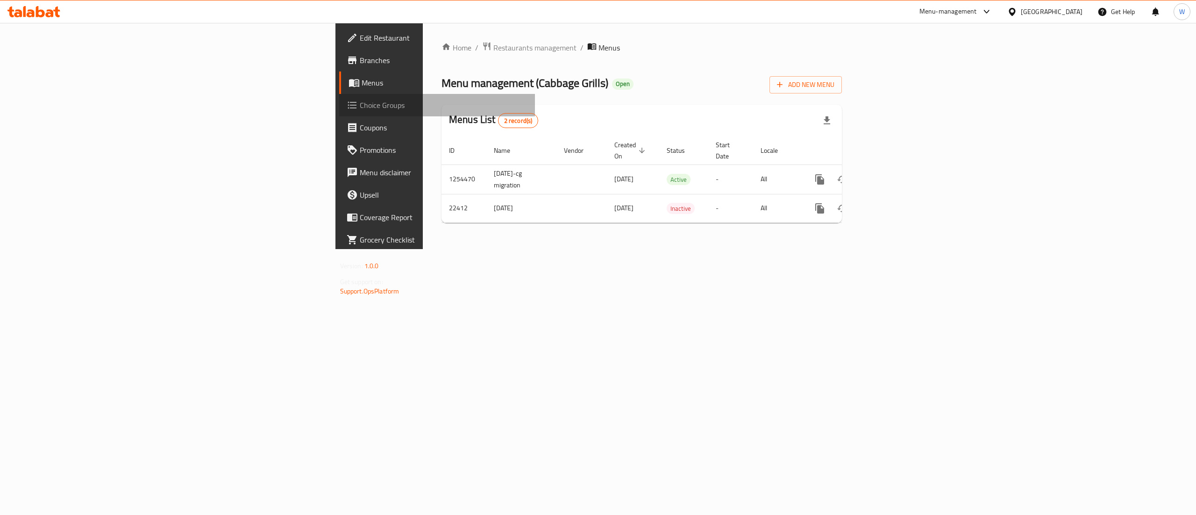
click at [360, 105] on span "Choice Groups" at bounding box center [444, 105] width 168 height 11
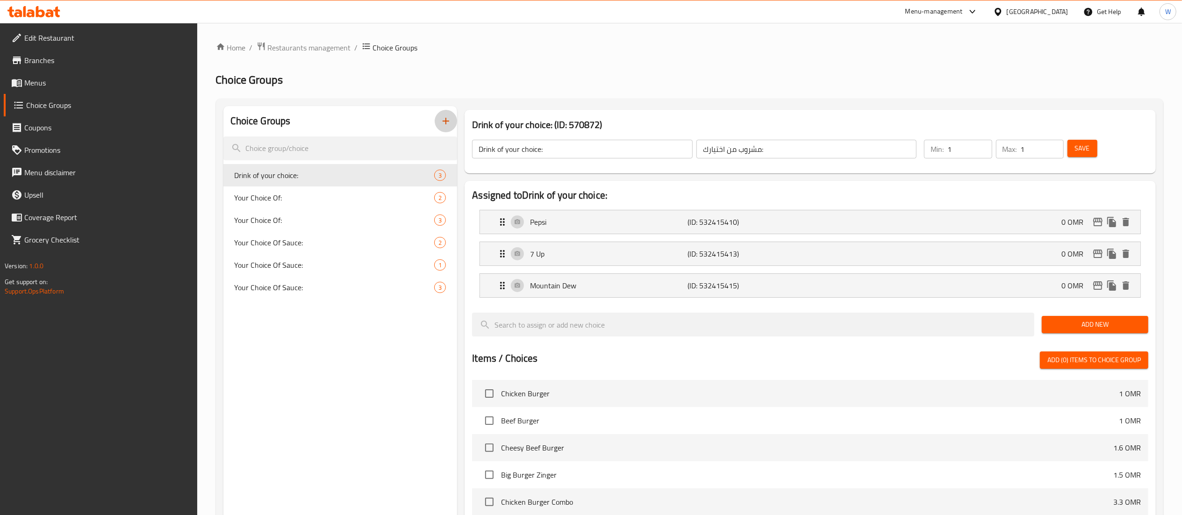
click at [439, 124] on button "button" at bounding box center [446, 121] width 22 height 22
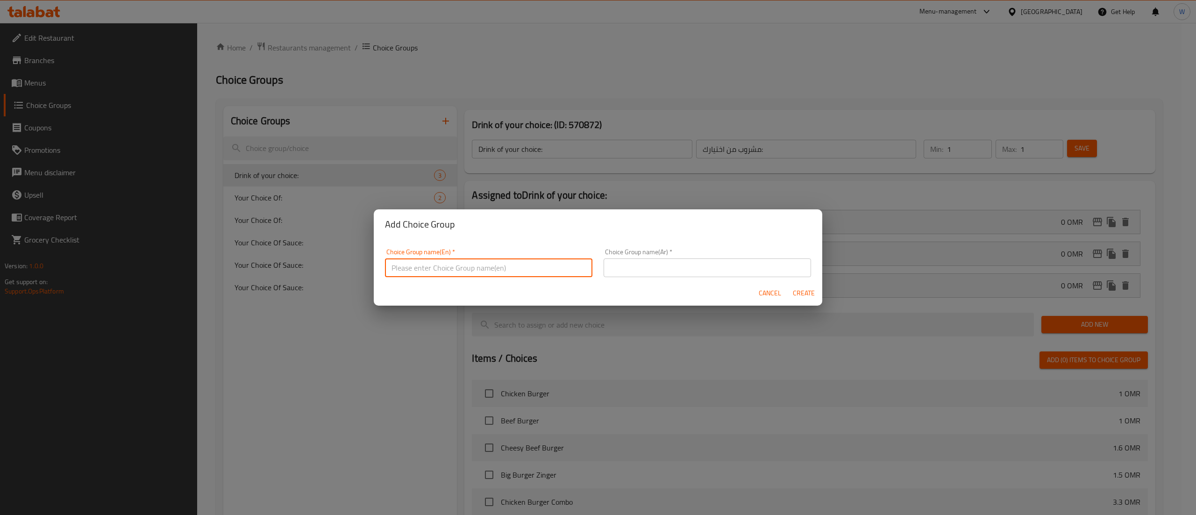
click at [449, 262] on input "text" at bounding box center [488, 267] width 207 height 19
type input "Your Choice of Drink:"
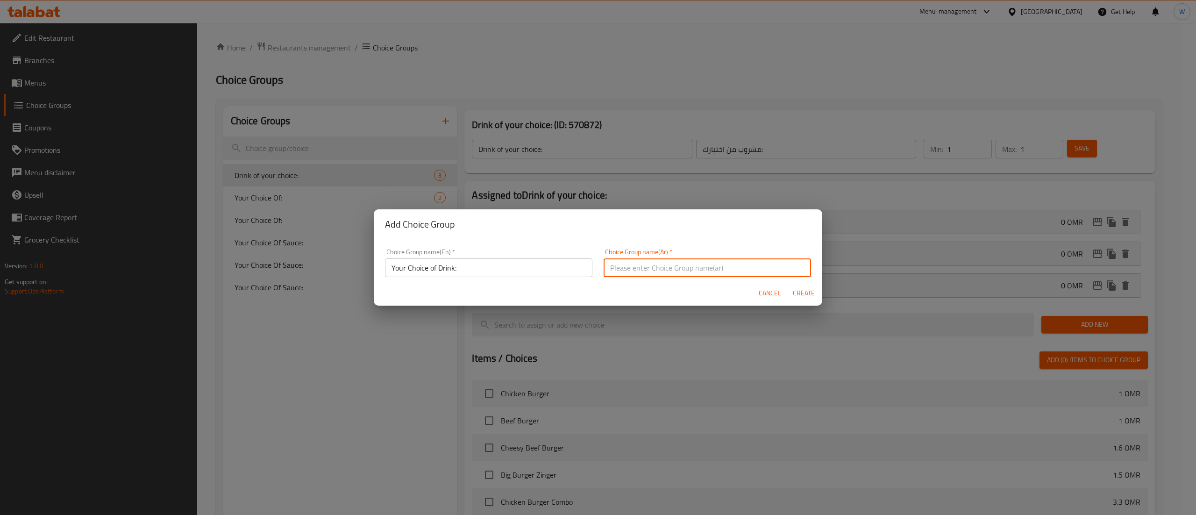
click at [664, 259] on input "text" at bounding box center [707, 267] width 207 height 19
type input "اختيارك لمشروبك:"
click at [802, 297] on span "Create" at bounding box center [803, 293] width 22 height 12
type input "Your Choice of Drink:"
type input "اختيارك لمشروبك:"
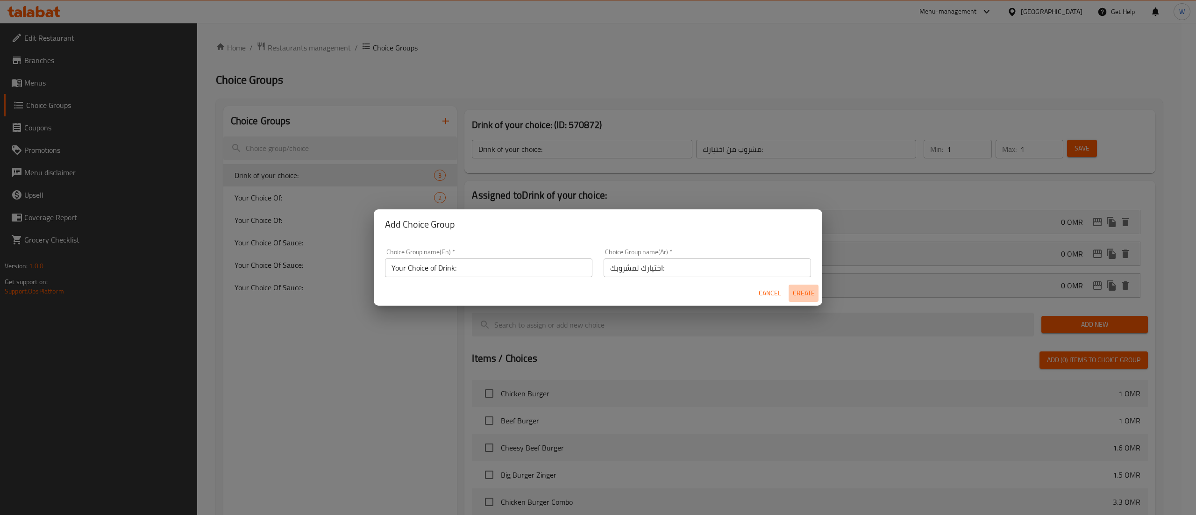
type input "0"
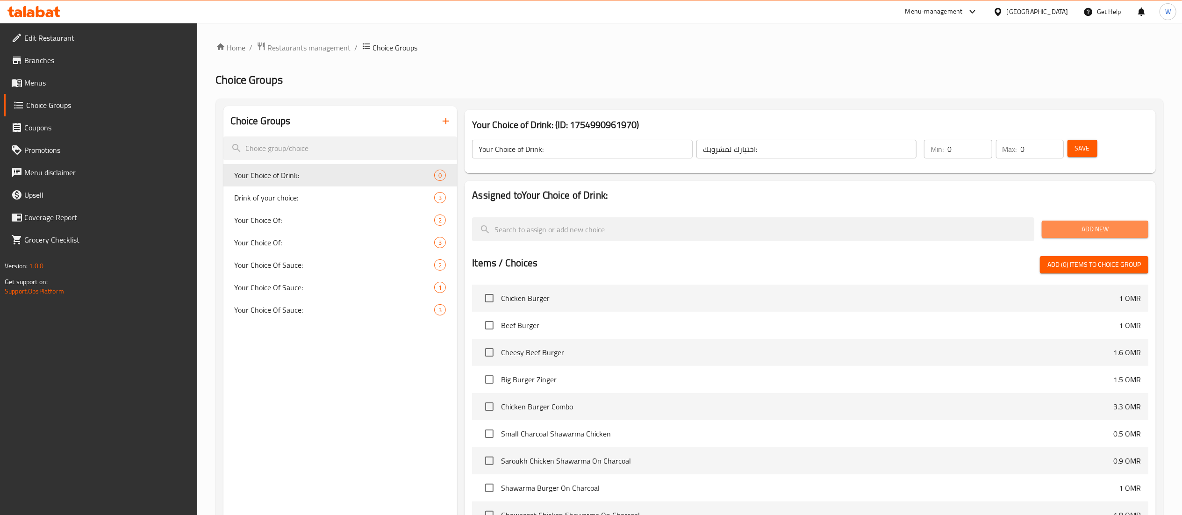
click at [1053, 231] on span "Add New" at bounding box center [1095, 229] width 92 height 12
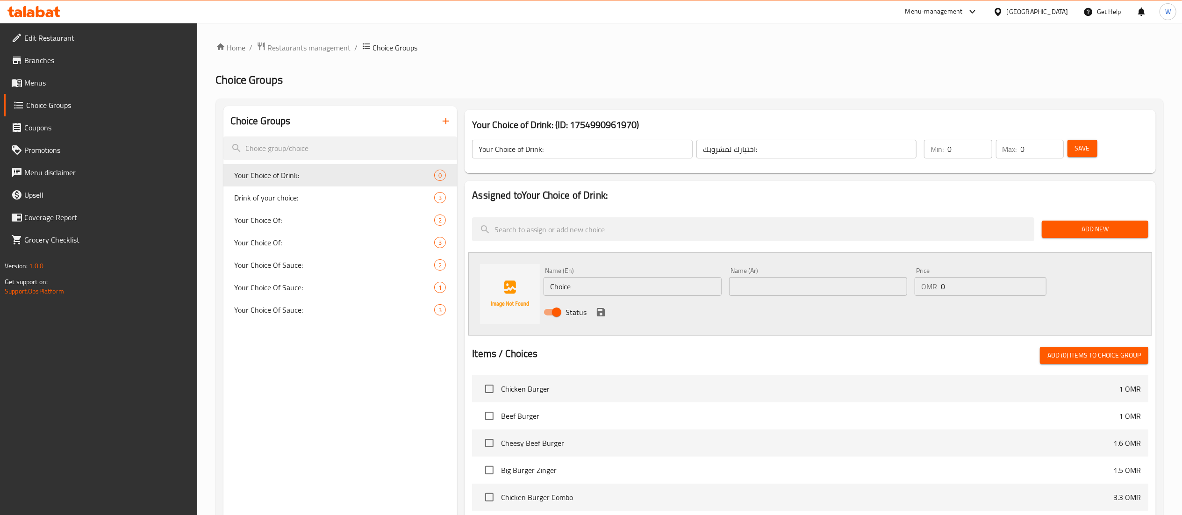
drag, startPoint x: 634, startPoint y: 271, endPoint x: 634, endPoint y: 283, distance: 12.1
click at [634, 283] on div "Name (En) Choice Name (En)" at bounding box center [632, 281] width 178 height 29
click at [634, 283] on input "Choice" at bounding box center [632, 286] width 178 height 19
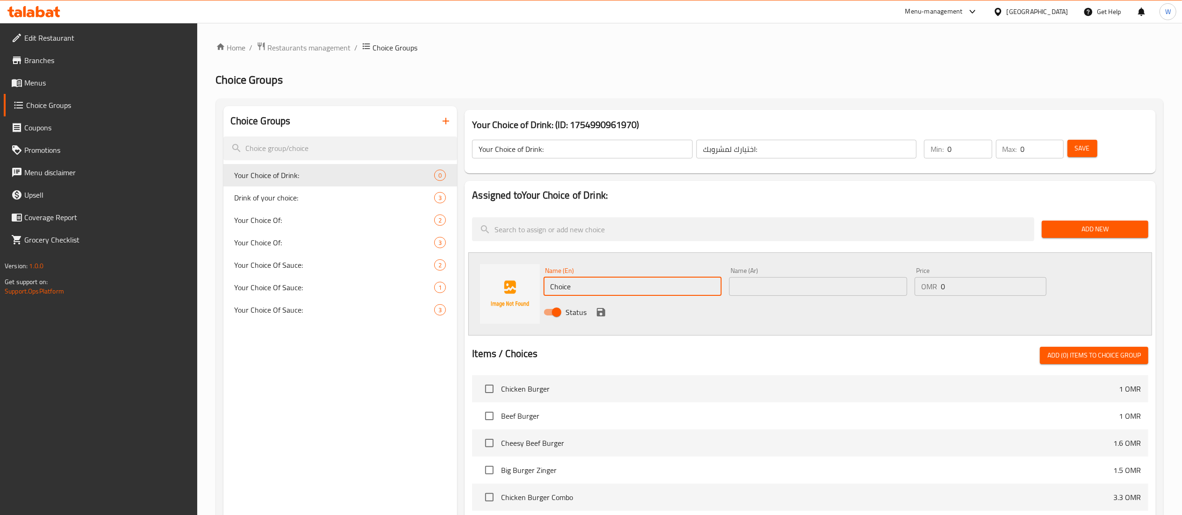
paste input "kinza Cola"
type input "kinza Cola"
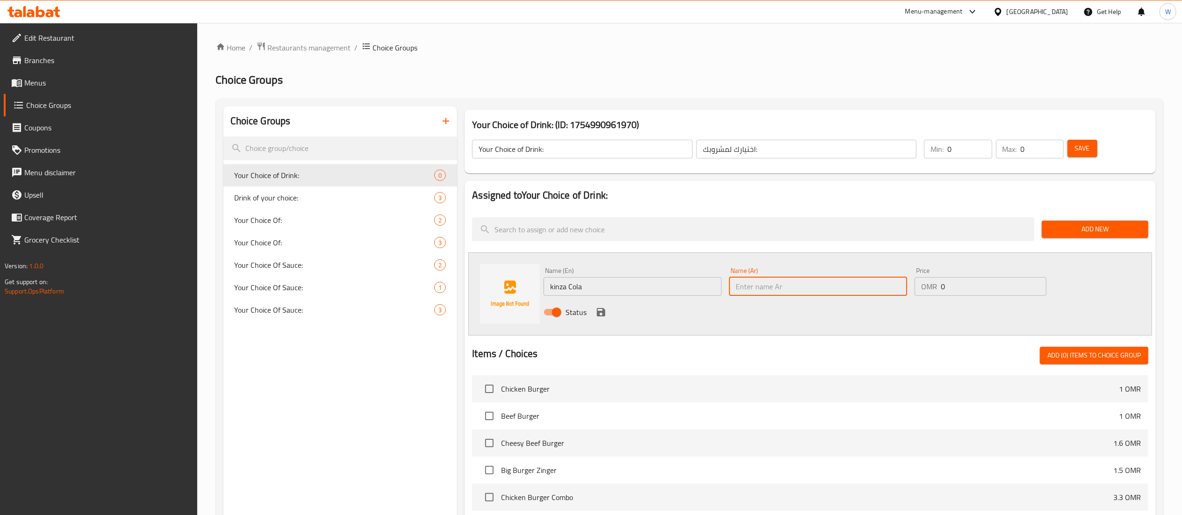
click at [764, 285] on input "text" at bounding box center [818, 286] width 178 height 19
type input ";"
type input "[PERSON_NAME]"
click at [603, 312] on icon "save" at bounding box center [601, 312] width 8 height 8
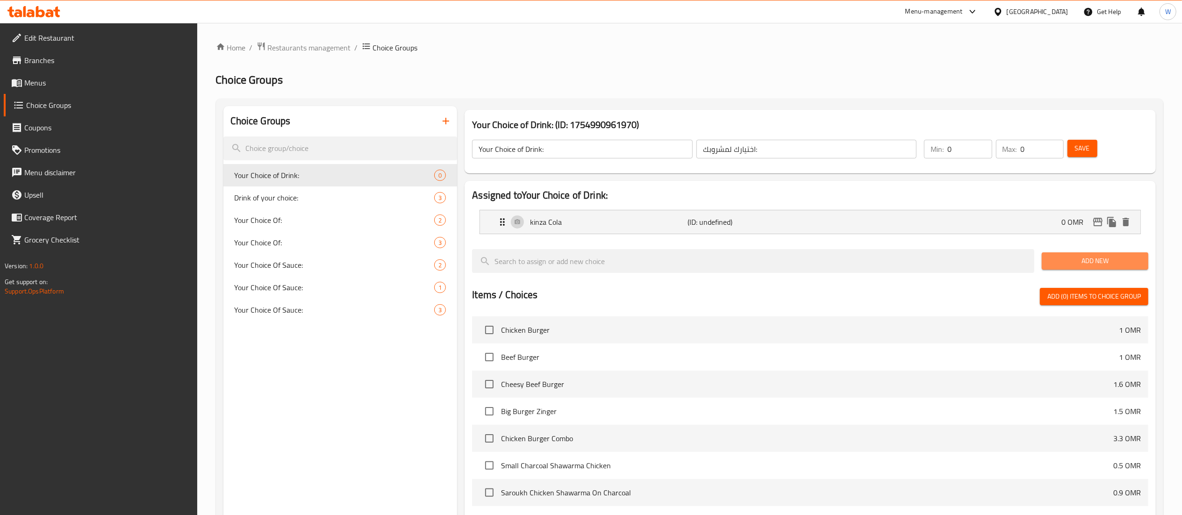
click at [1061, 264] on span "Add New" at bounding box center [1095, 261] width 92 height 12
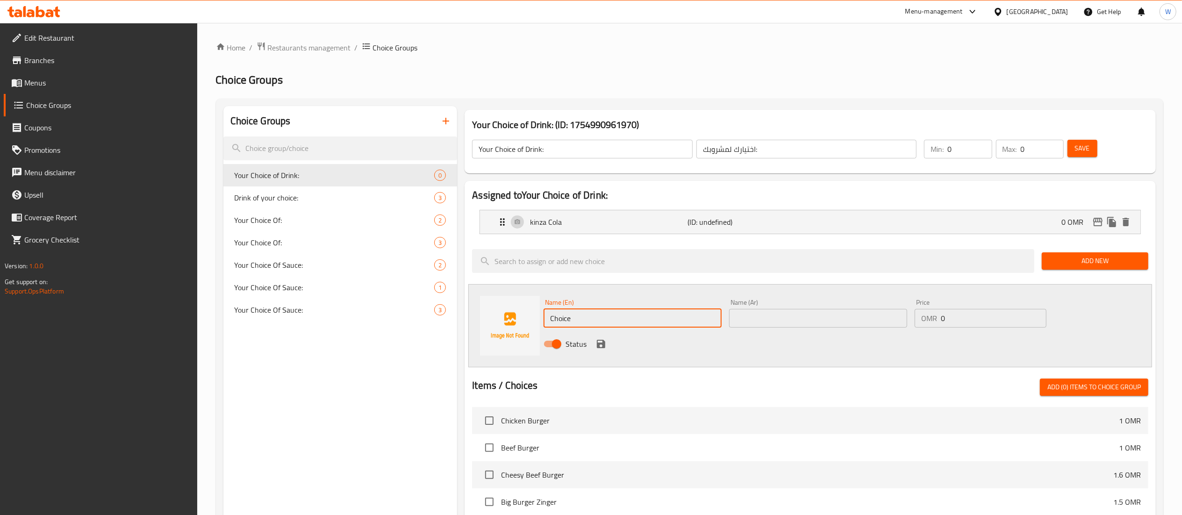
click at [626, 321] on input "Choice" at bounding box center [632, 318] width 178 height 19
paste input ", [PERSON_NAME],"
type input "[PERSON_NAME]"
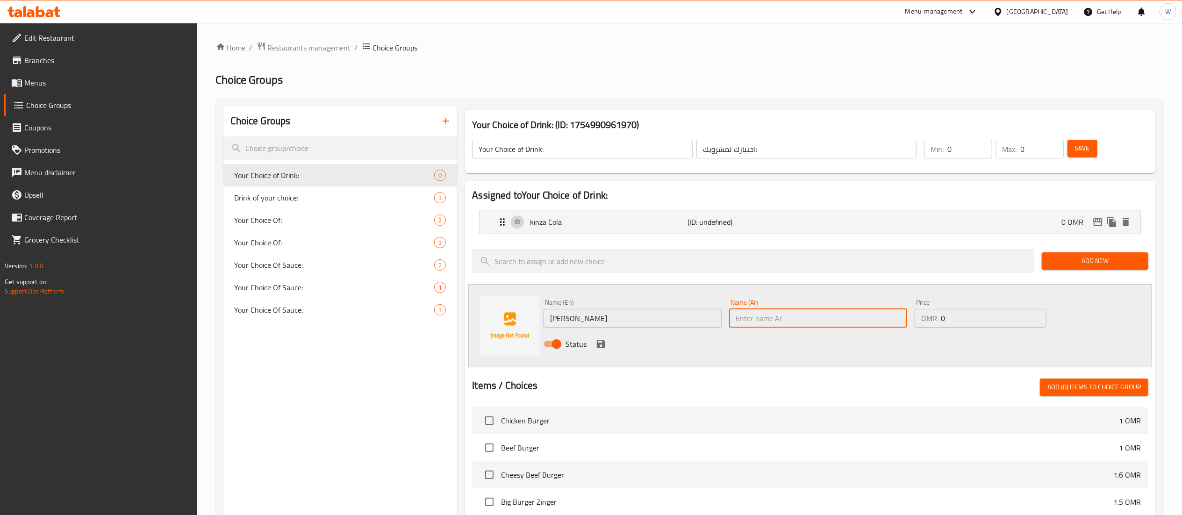
click at [757, 320] on input "text" at bounding box center [818, 318] width 178 height 19
type input ";"
type input "كينزا ليمون"
click at [596, 346] on icon "save" at bounding box center [600, 343] width 11 height 11
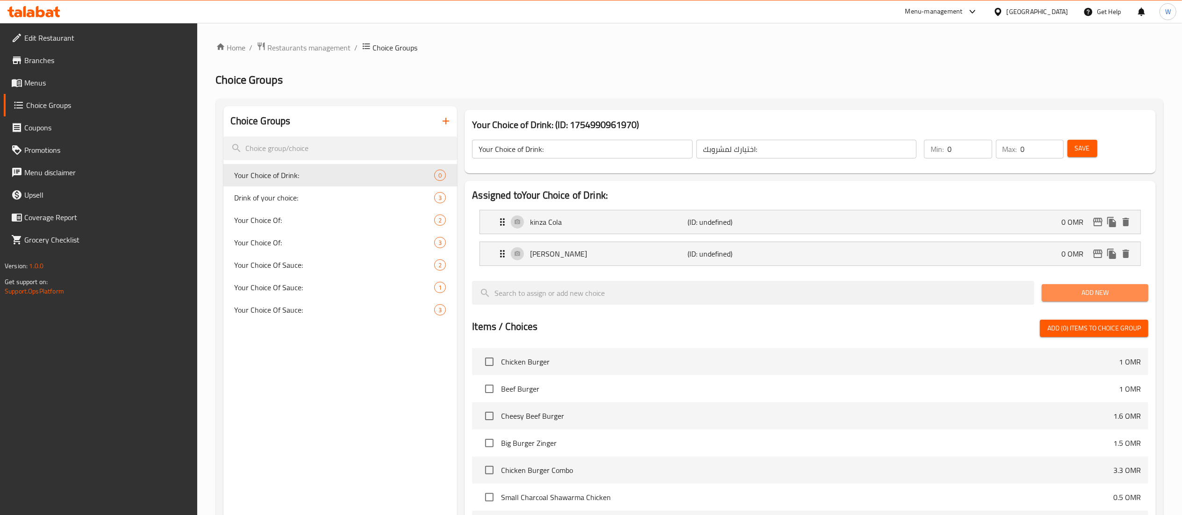
click at [1051, 289] on span "Add New" at bounding box center [1095, 293] width 92 height 12
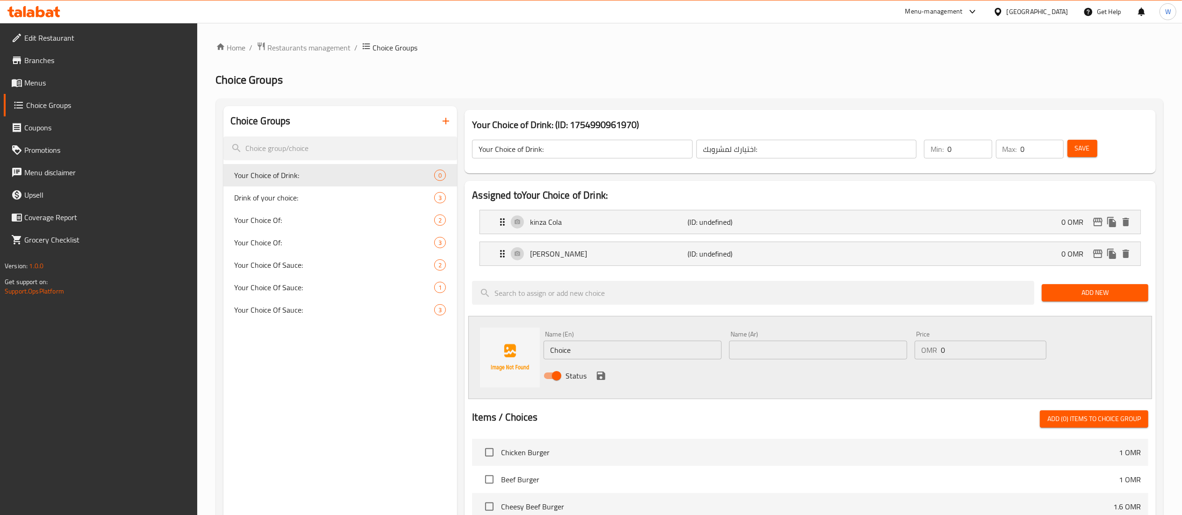
click at [647, 357] on input "Choice" at bounding box center [632, 350] width 178 height 19
paste input "Kinza Orange,"
type input "Kinza Orange"
click at [763, 345] on input "text" at bounding box center [818, 350] width 178 height 19
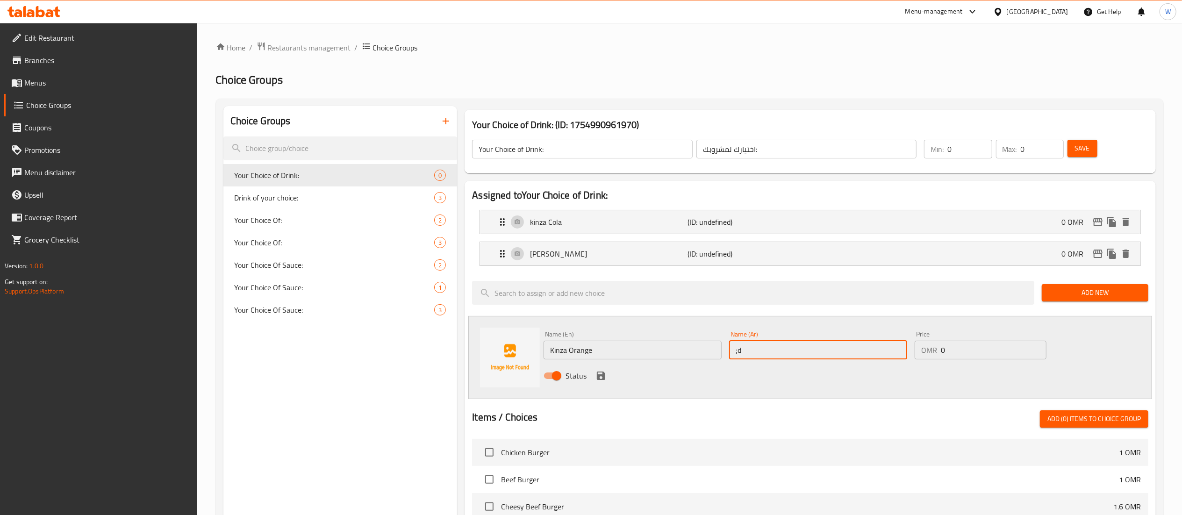
type input ";"
type input "كينزا برتقال"
click at [599, 381] on icon "save" at bounding box center [600, 375] width 11 height 11
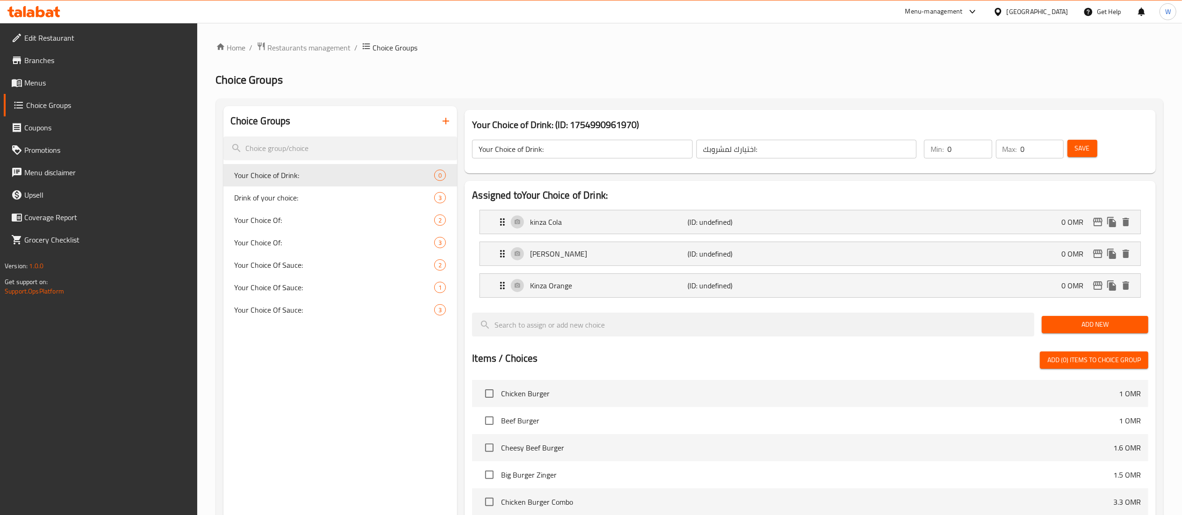
click at [1051, 314] on div "Add New" at bounding box center [1095, 324] width 114 height 31
click at [1049, 321] on span "Add New" at bounding box center [1095, 325] width 92 height 12
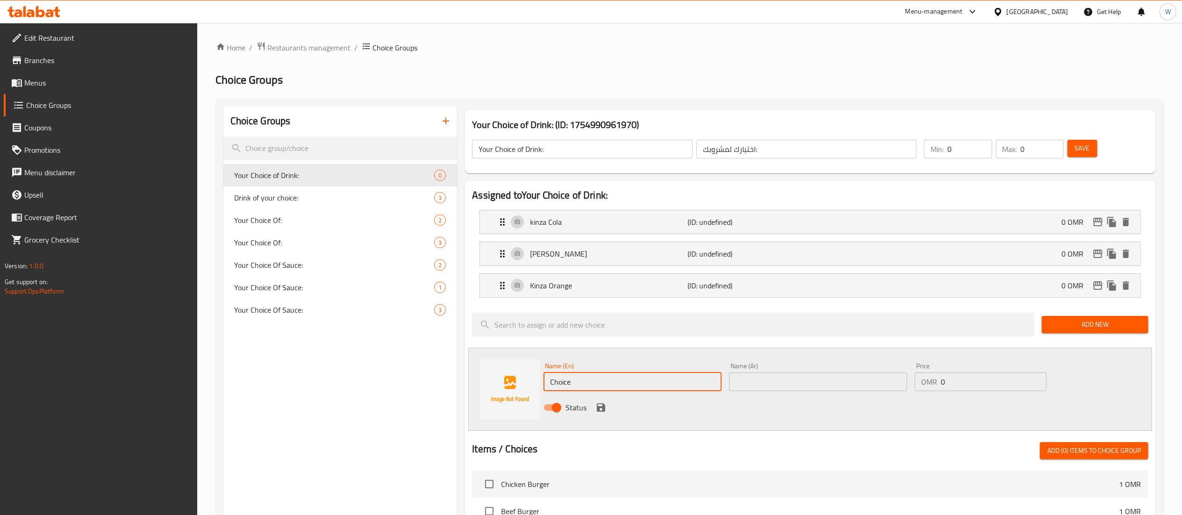
click at [570, 391] on input "Choice" at bounding box center [632, 381] width 178 height 19
paste input "Kinza Cola Diet"
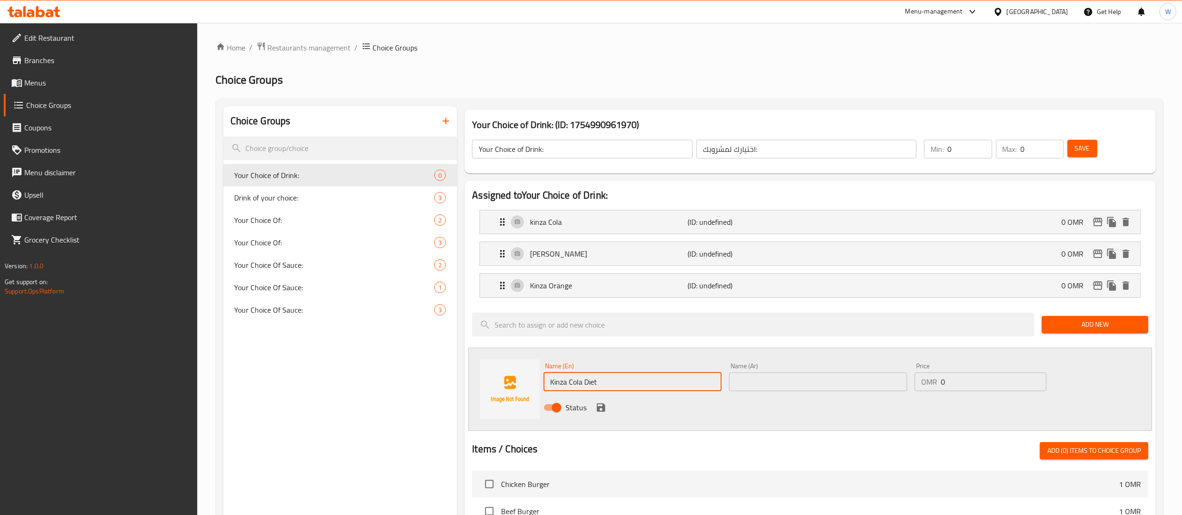
type input "Kinza Cola Diet"
click at [752, 388] on input "text" at bounding box center [818, 381] width 178 height 19
type input ";"
type input "[PERSON_NAME]"
click at [603, 409] on icon "save" at bounding box center [601, 407] width 8 height 8
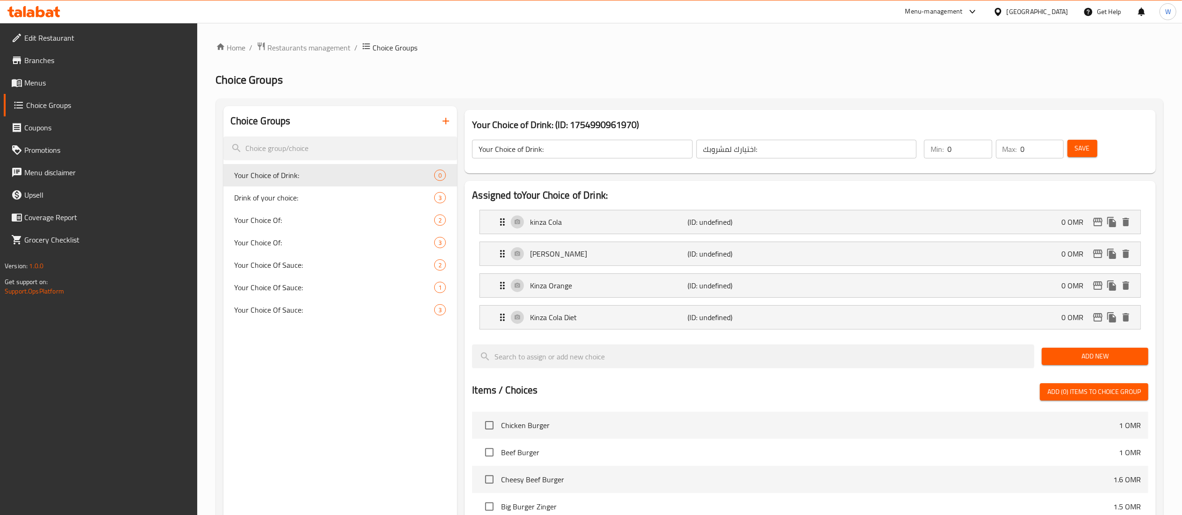
click at [1075, 155] on div "Save" at bounding box center [1101, 149] width 73 height 22
click at [1075, 155] on button "Save" at bounding box center [1082, 148] width 30 height 17
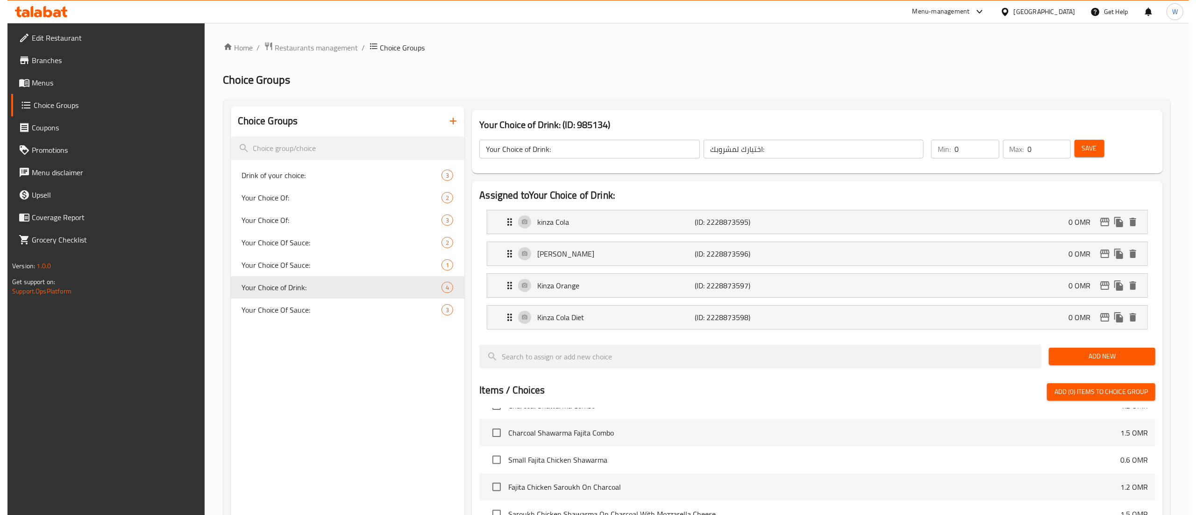
scroll to position [306, 0]
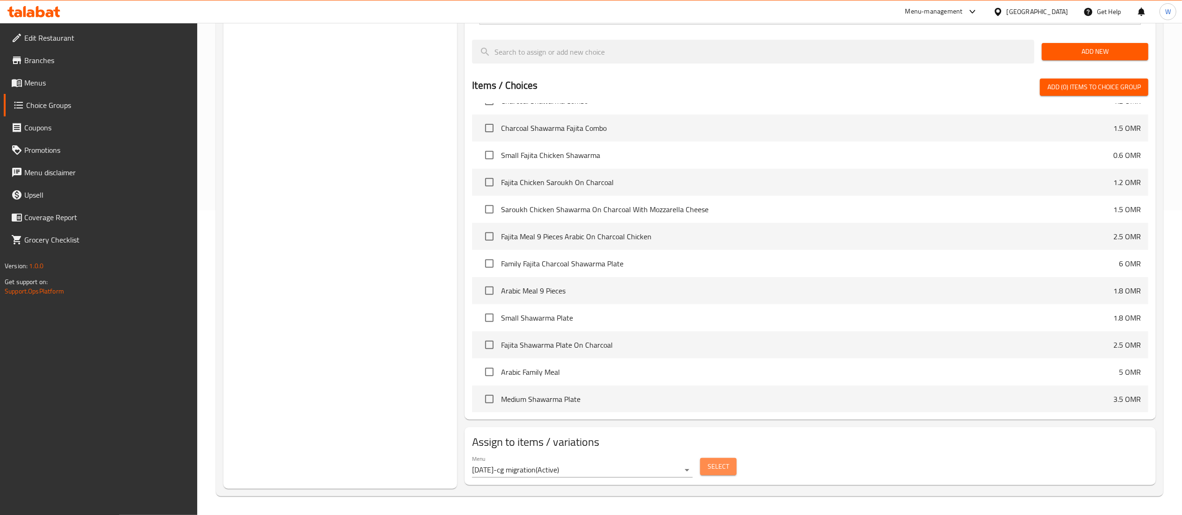
click at [722, 458] on button "Select" at bounding box center [718, 466] width 36 height 17
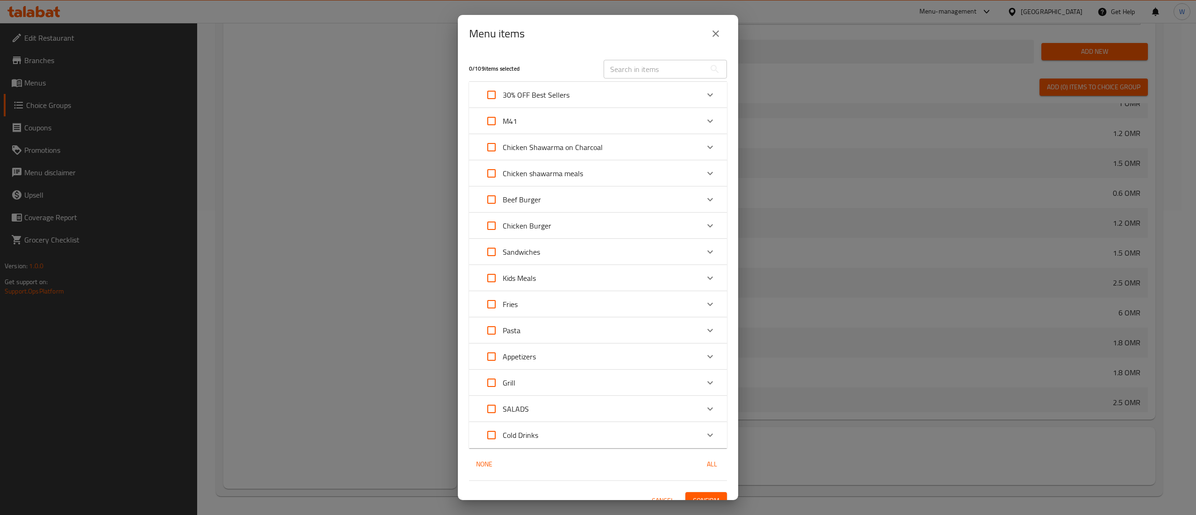
click at [549, 125] on div "M41" at bounding box center [589, 121] width 219 height 22
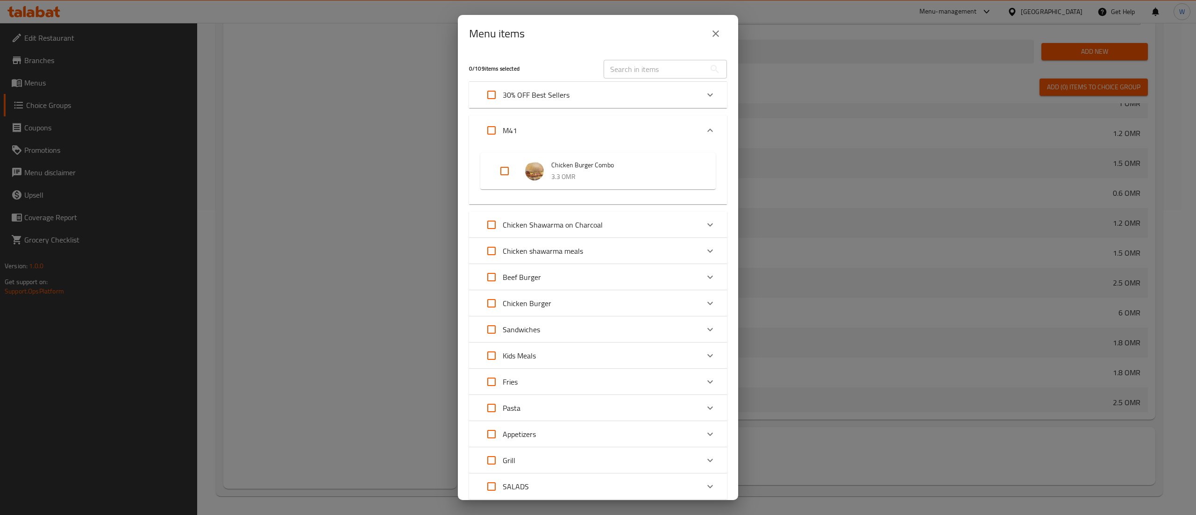
click at [503, 167] on input "Expand" at bounding box center [504, 171] width 22 height 22
checkbox input "true"
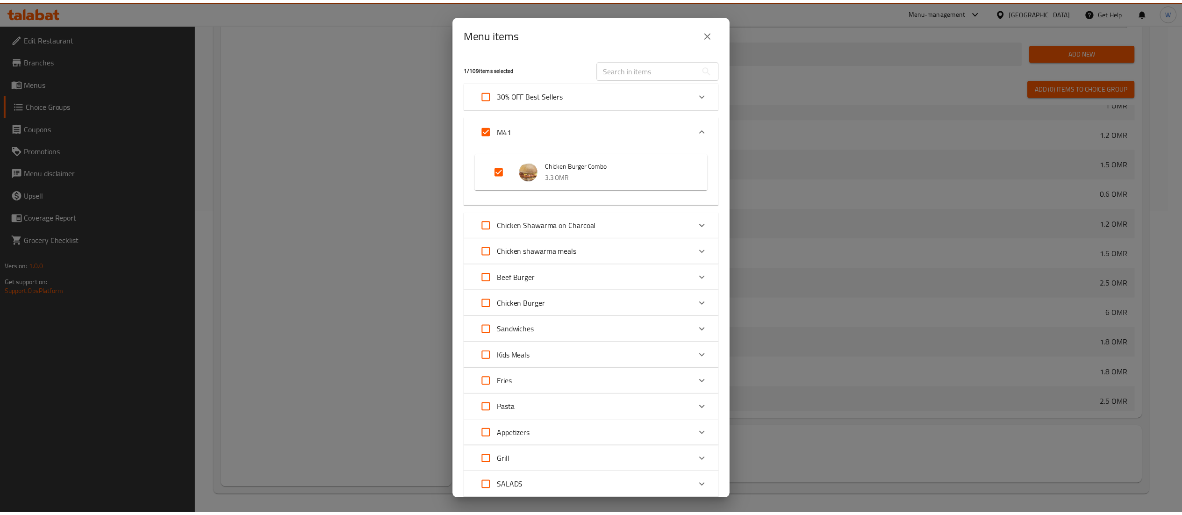
scroll to position [90, 0]
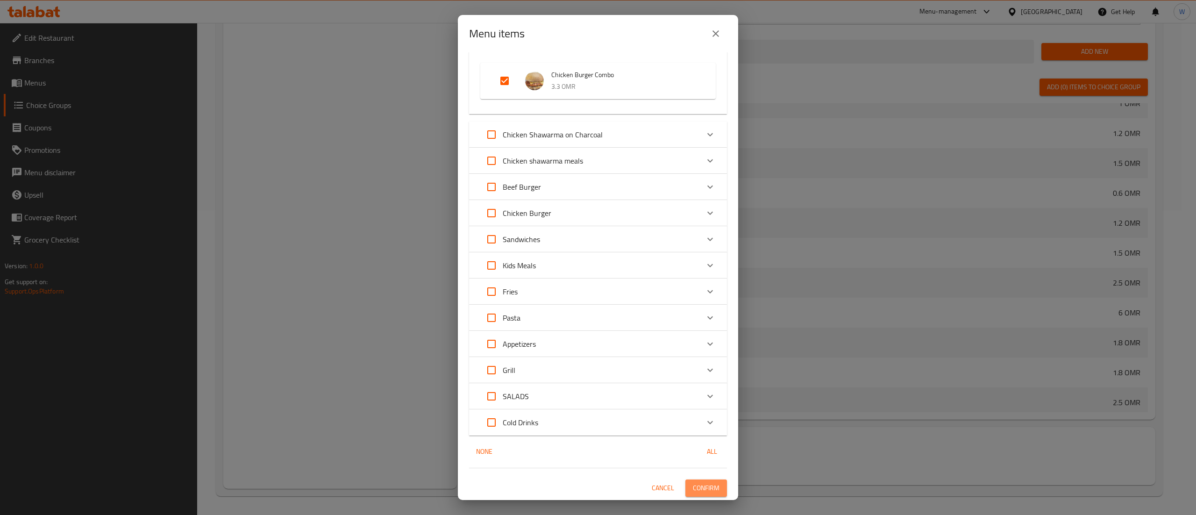
click at [693, 484] on span "Confirm" at bounding box center [706, 488] width 27 height 12
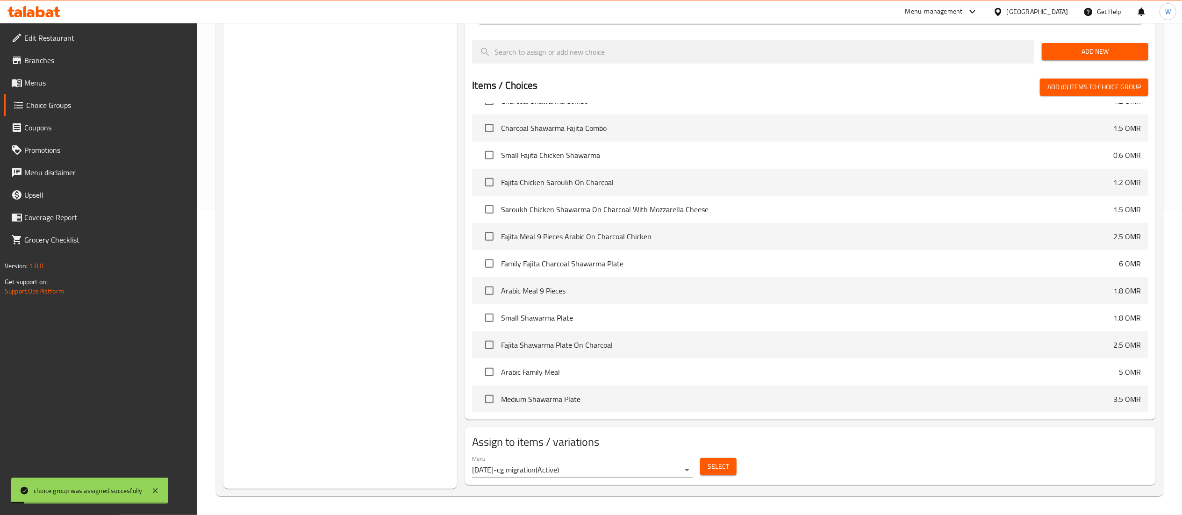
scroll to position [0, 0]
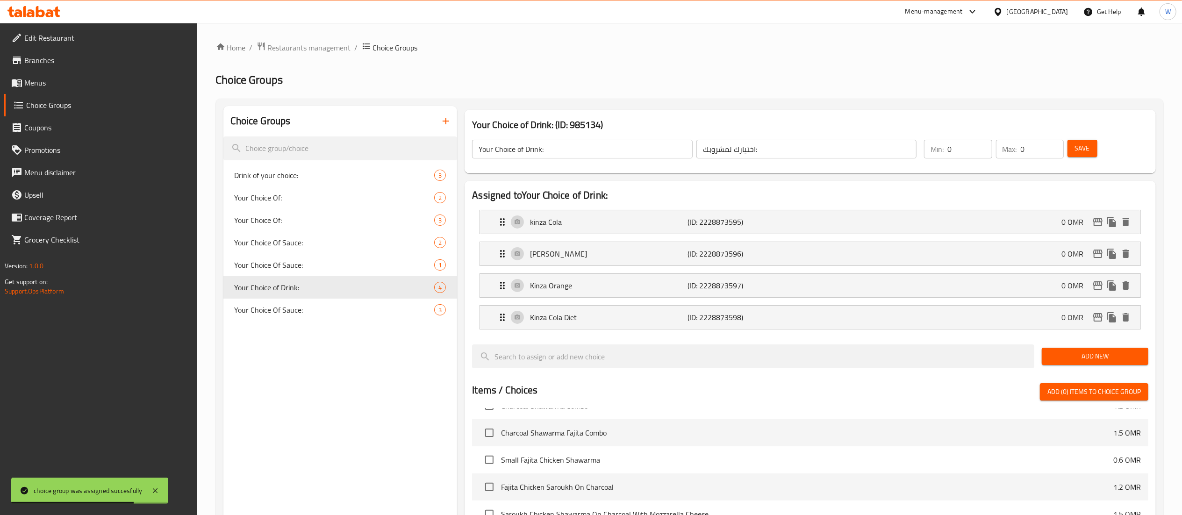
click at [125, 55] on span "Branches" at bounding box center [106, 60] width 165 height 11
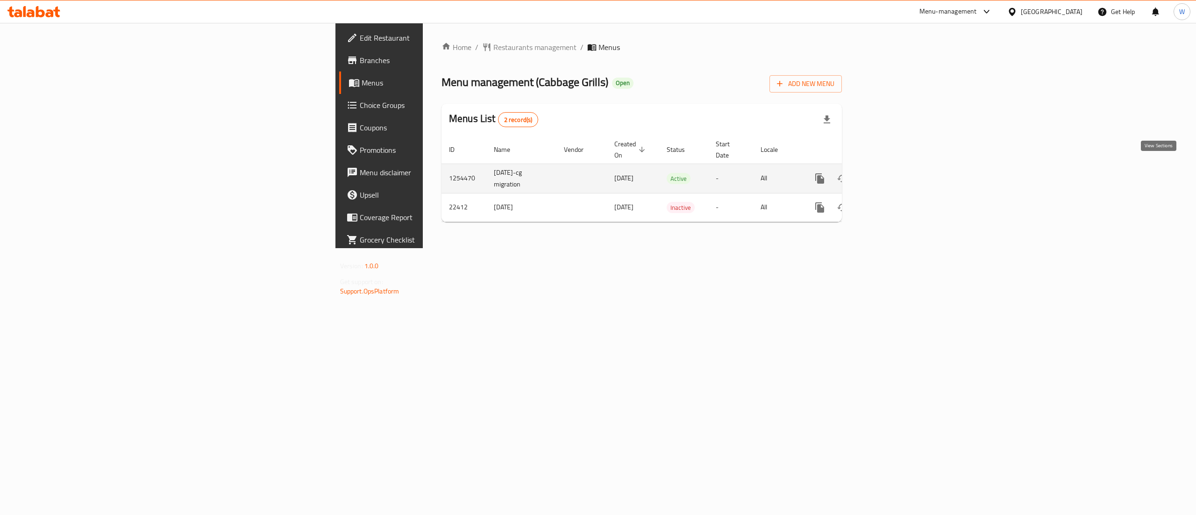
click at [898, 175] on link "enhanced table" at bounding box center [887, 178] width 22 height 22
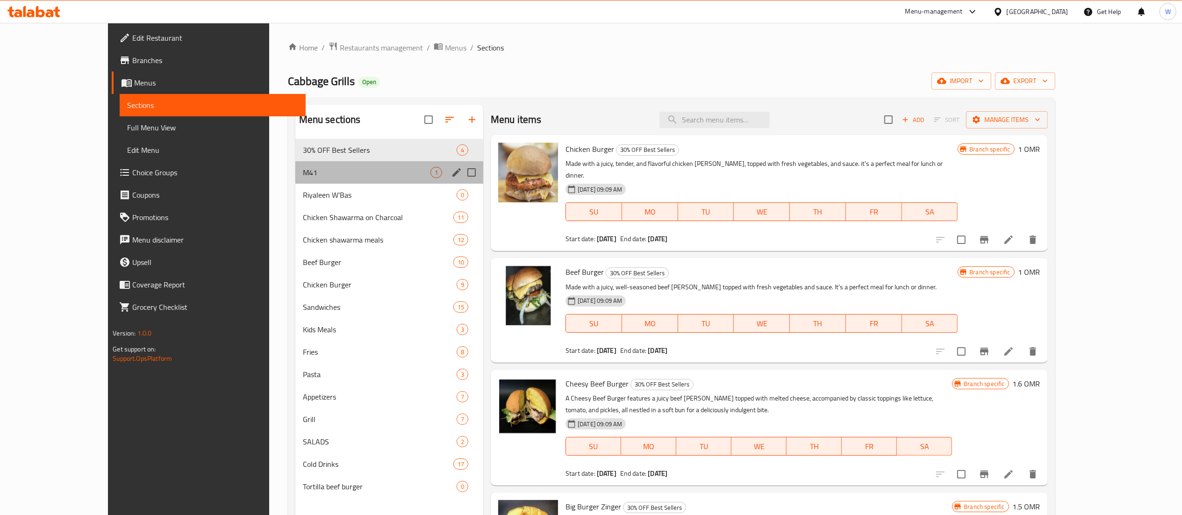
click at [378, 179] on div "M41 1" at bounding box center [389, 172] width 188 height 22
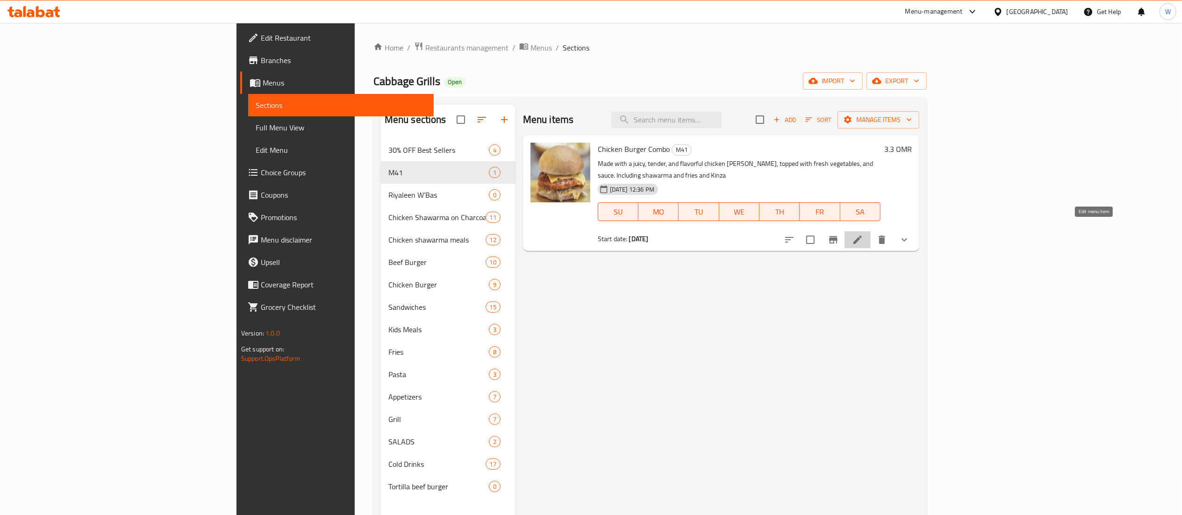
click at [862, 235] on icon at bounding box center [857, 239] width 8 height 8
